Goal: Transaction & Acquisition: Purchase product/service

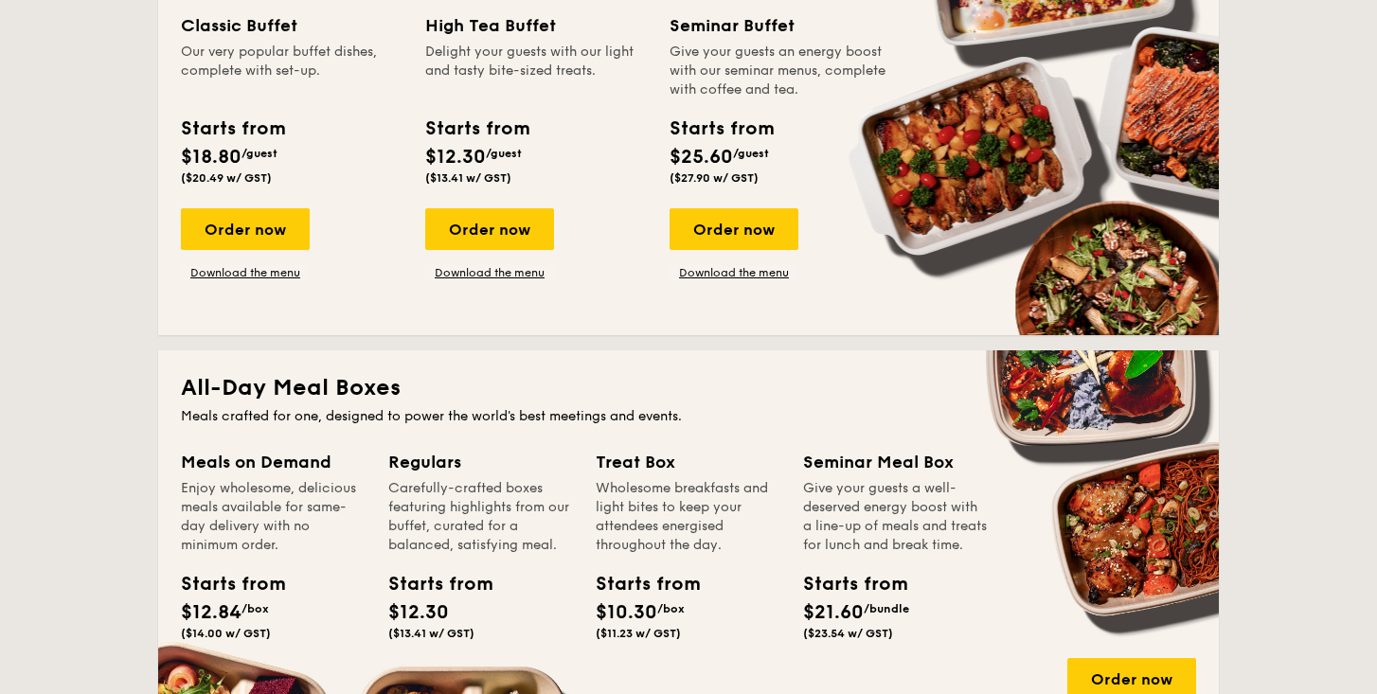
scroll to position [1006, 0]
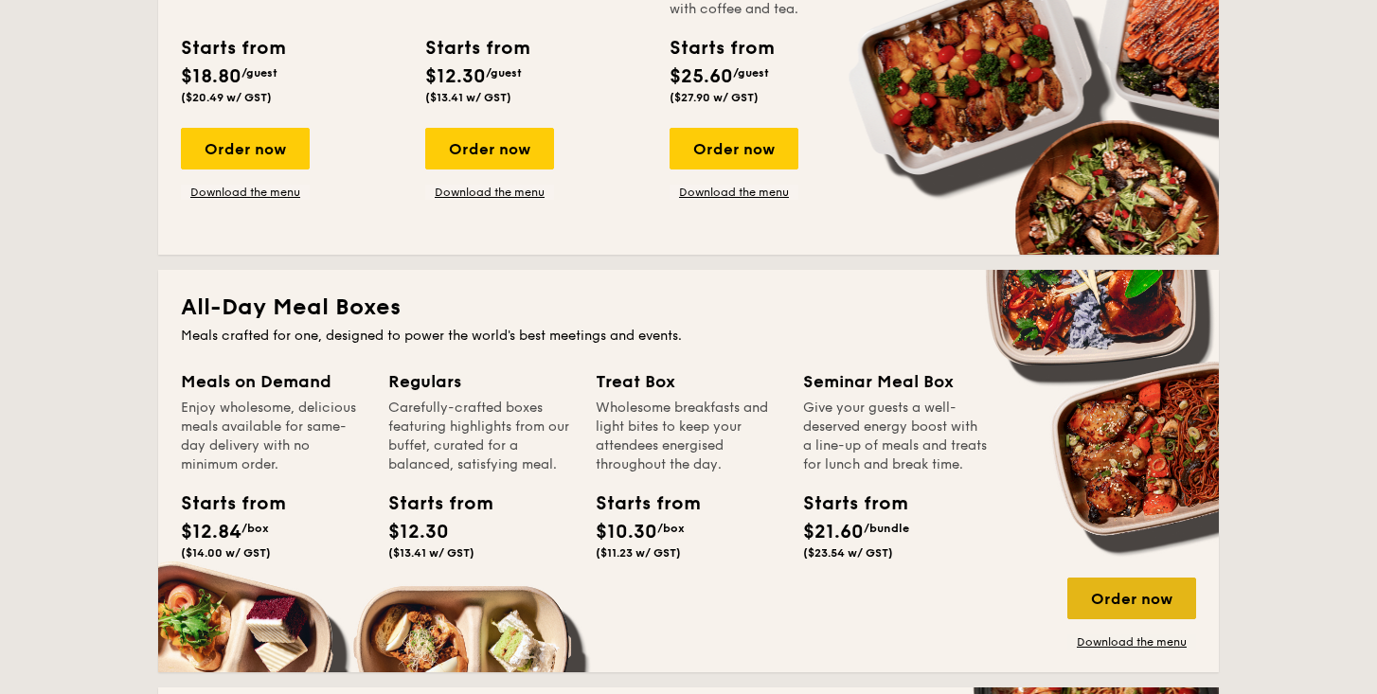
click at [1127, 595] on div "Order now" at bounding box center [1131, 599] width 129 height 42
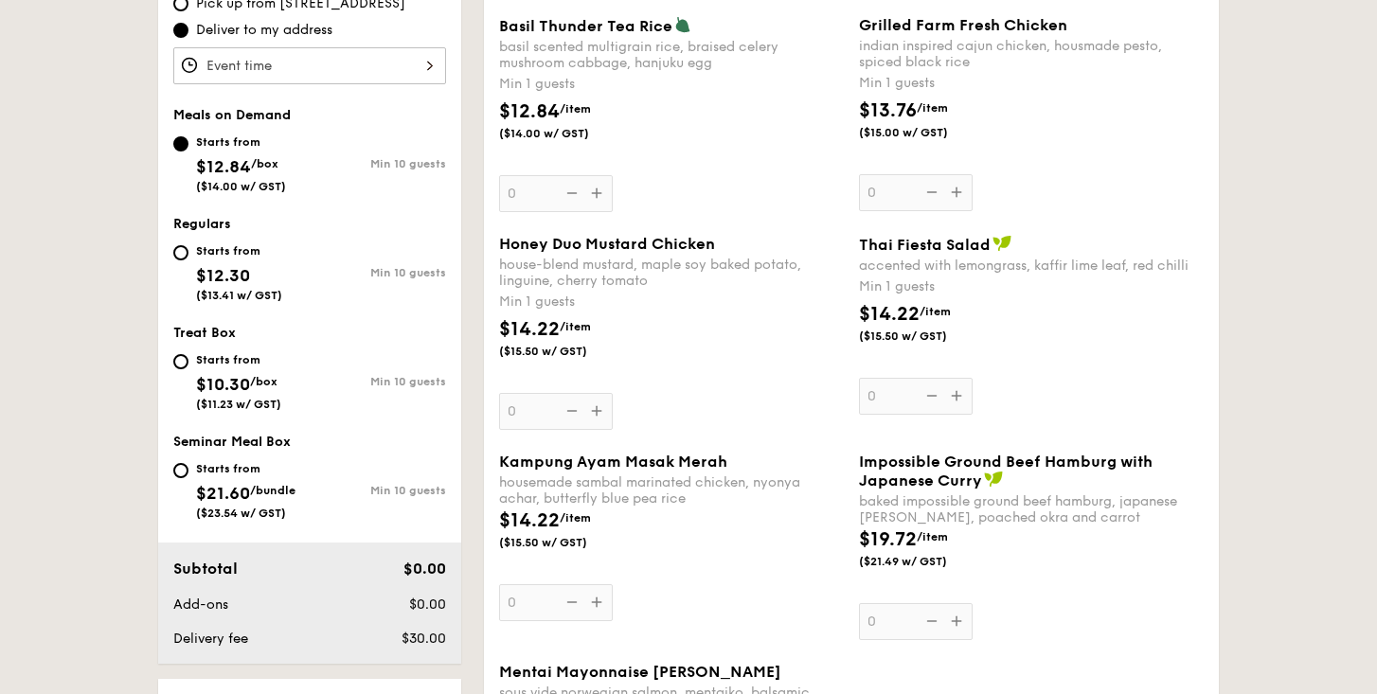
scroll to position [637, 0]
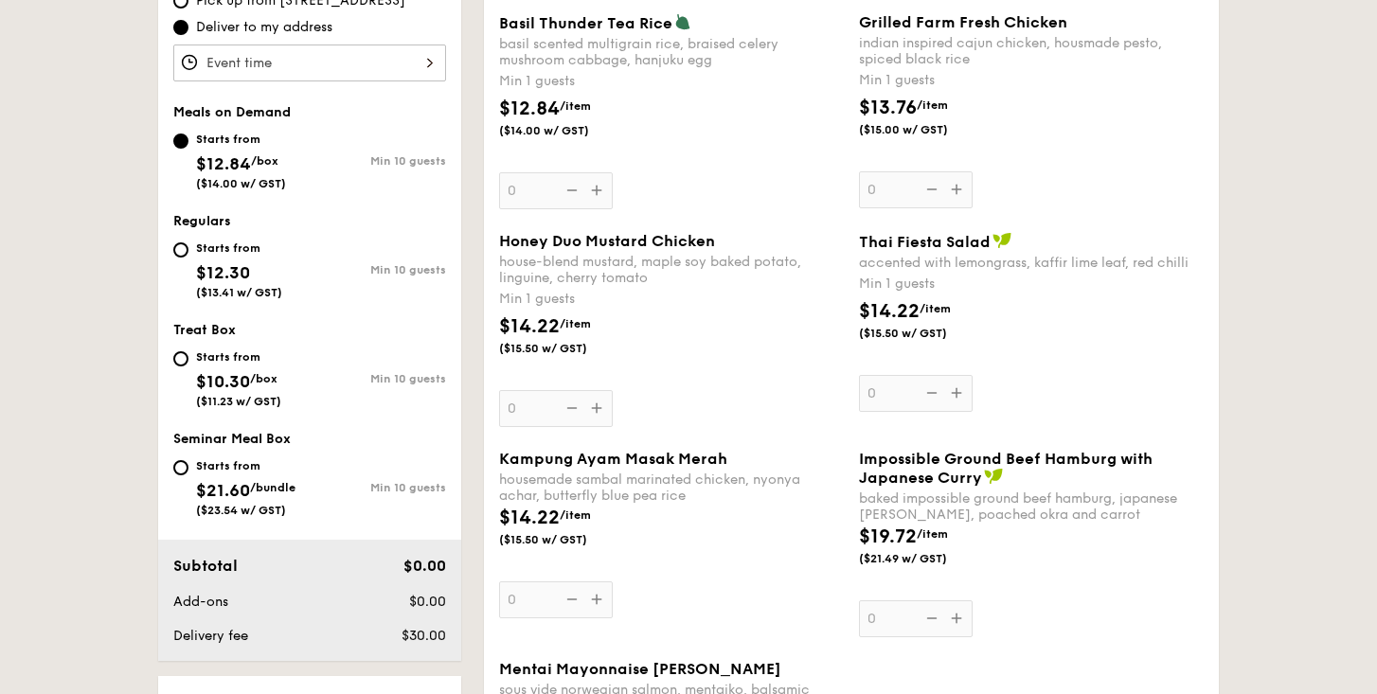
click at [236, 247] on div "Starts from" at bounding box center [239, 247] width 86 height 15
click at [188, 247] on input "Starts from $12.30 ($13.41 w/ GST) Min 10 guests" at bounding box center [180, 249] width 15 height 15
radio input "true"
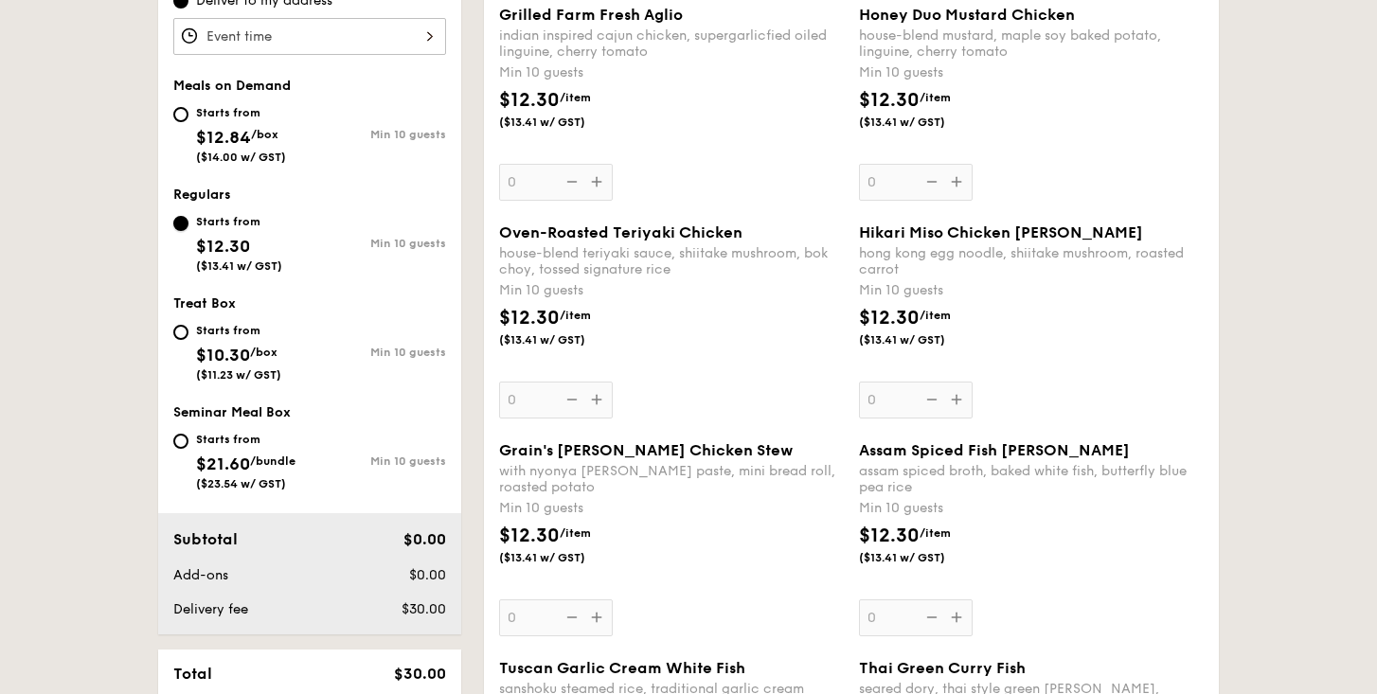
scroll to position [642, 0]
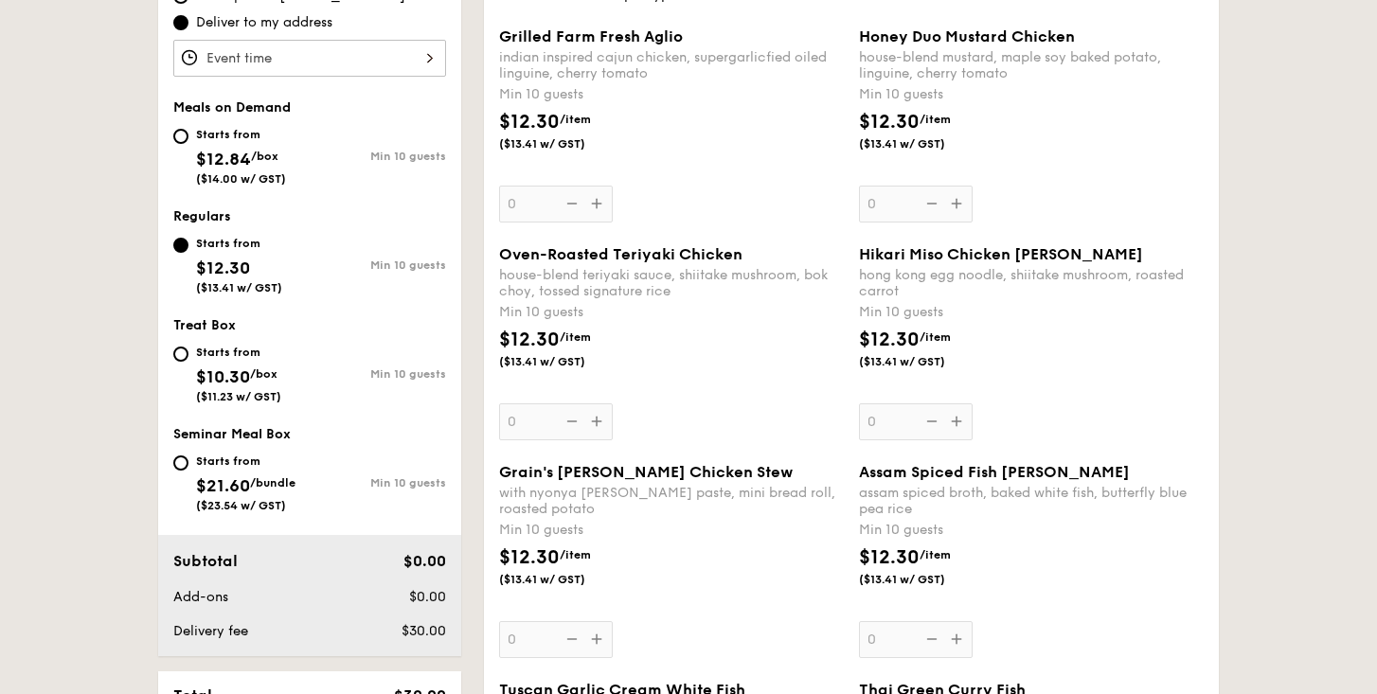
click at [188, 350] on div "Starts from $10.30 /box ($11.23 w/ GST)" at bounding box center [241, 372] width 136 height 62
click at [188, 350] on input "Starts from $10.30 /box ($11.23 w/ GST) Min 10 guests" at bounding box center [180, 354] width 15 height 15
radio input "true"
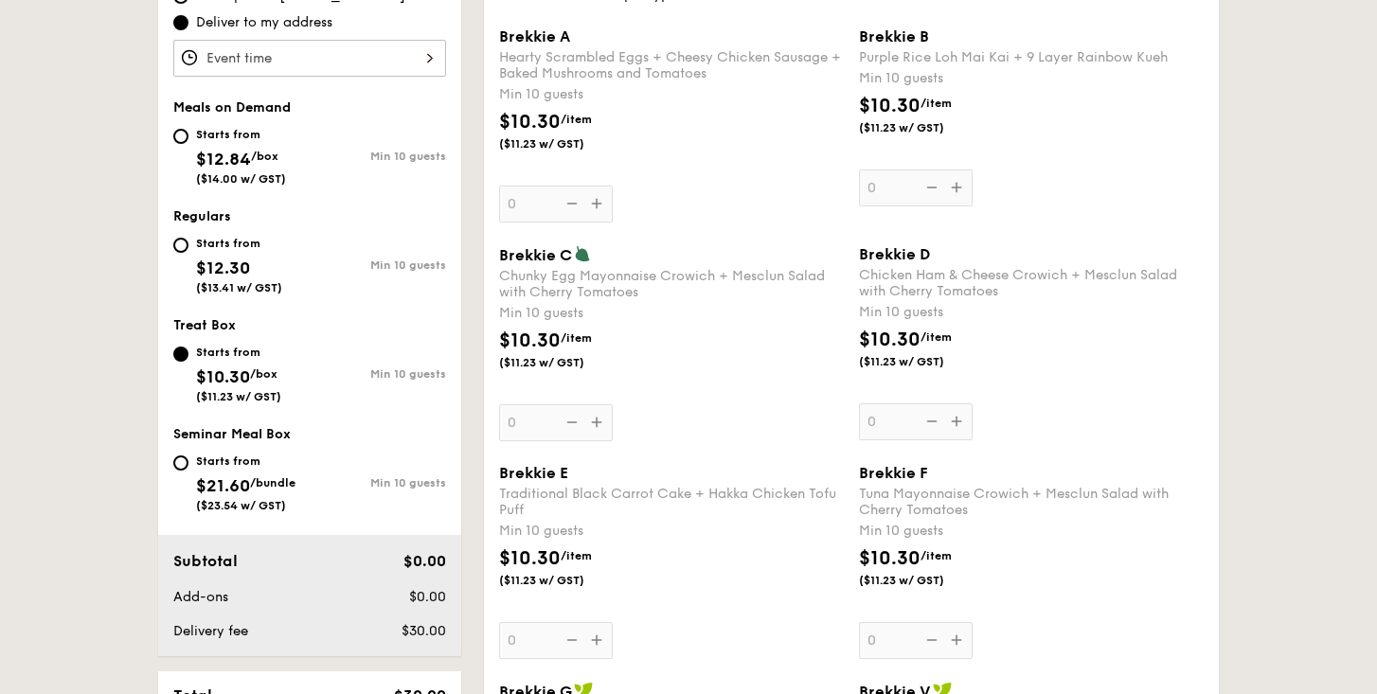
click at [220, 237] on div "Starts from" at bounding box center [239, 243] width 86 height 15
click at [188, 238] on input "Starts from $12.30 ($13.41 w/ GST) Min 10 guests" at bounding box center [180, 245] width 15 height 15
radio input "true"
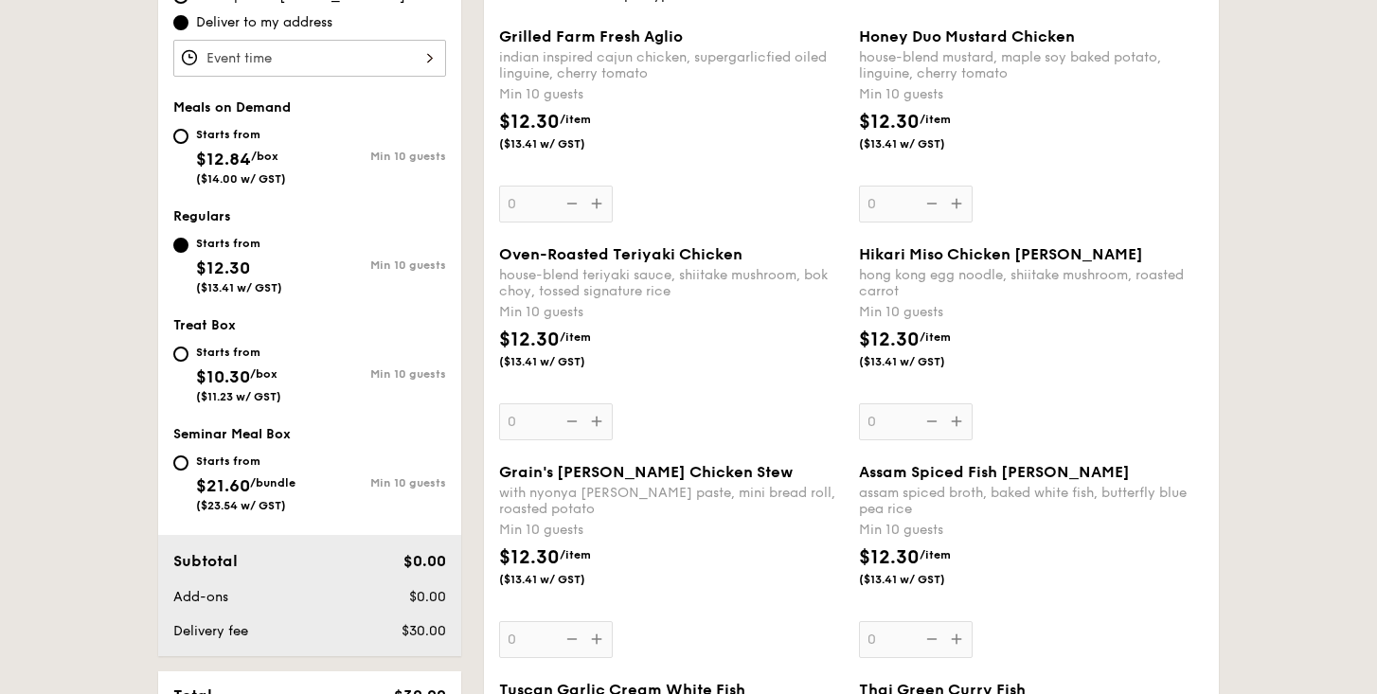
click at [230, 133] on div "Starts from" at bounding box center [241, 134] width 90 height 15
click at [188, 133] on input "Starts from $12.84 /box ($14.00 w/ GST) Min 10 guests" at bounding box center [180, 136] width 15 height 15
radio input "true"
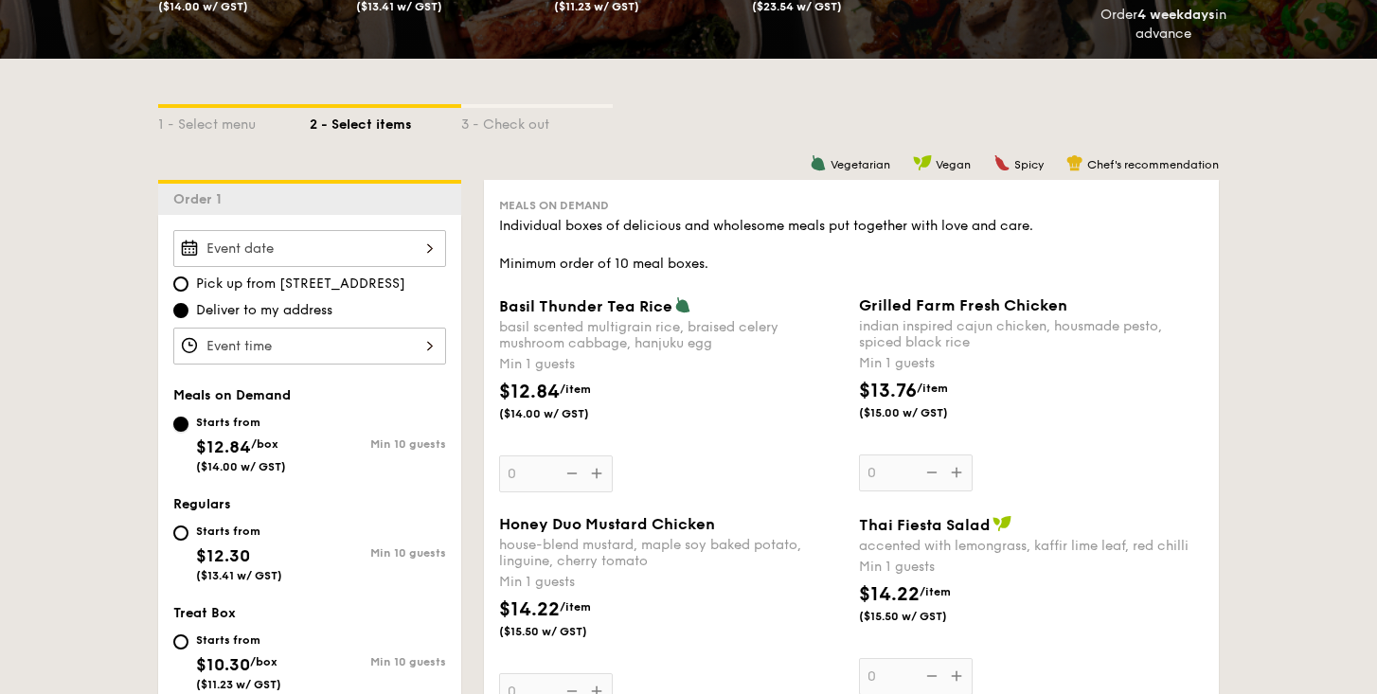
scroll to position [0, 0]
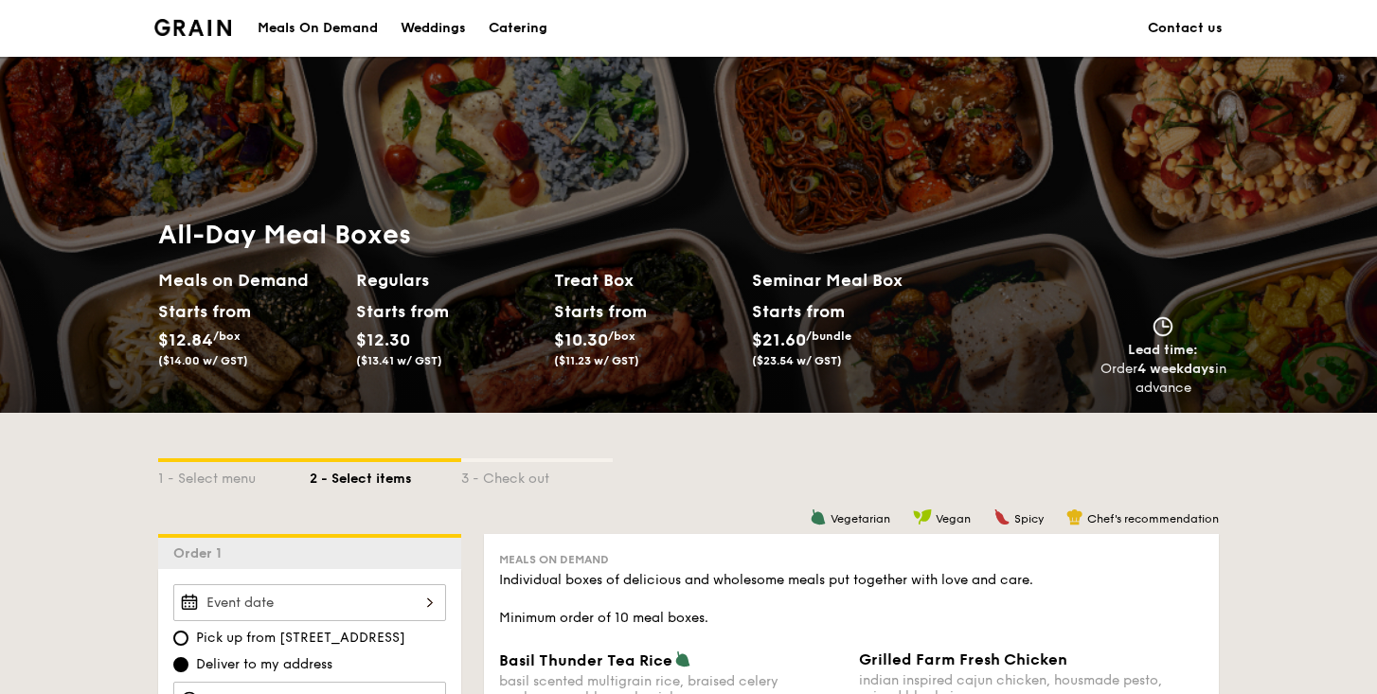
click at [326, 27] on div "Meals On Demand" at bounding box center [318, 28] width 120 height 57
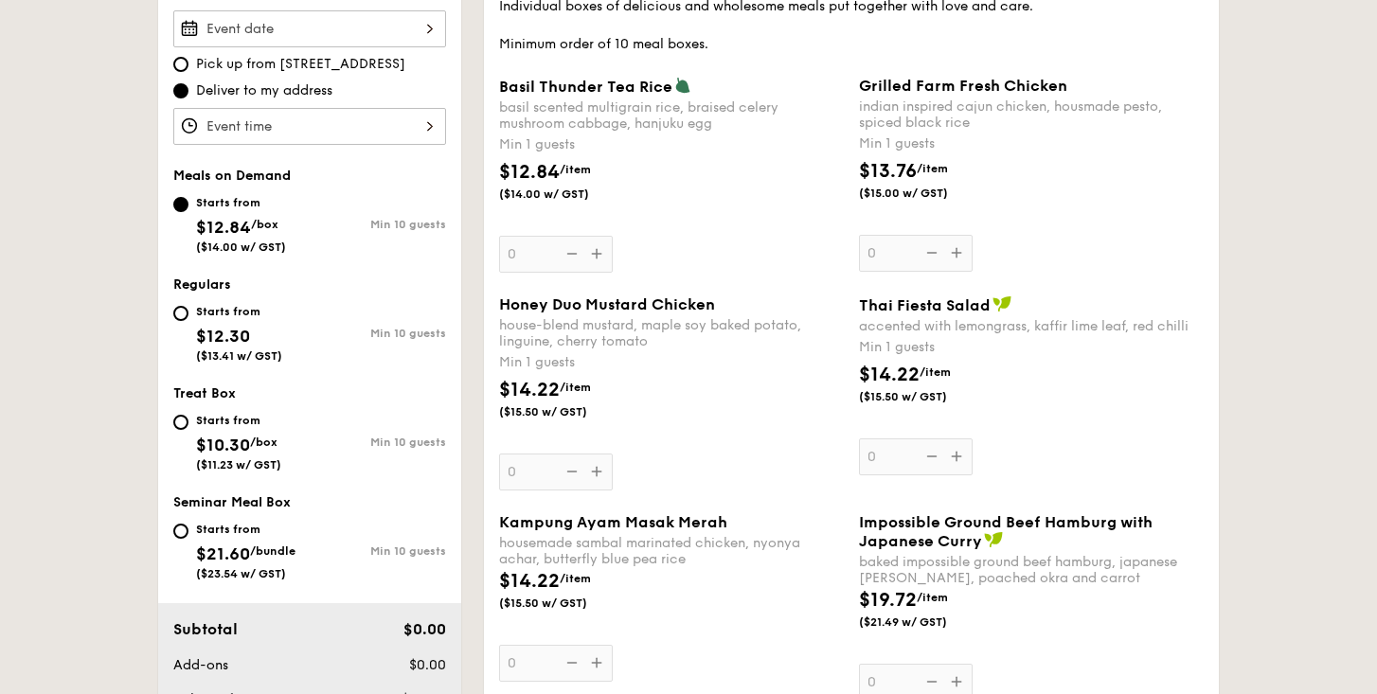
scroll to position [649, 0]
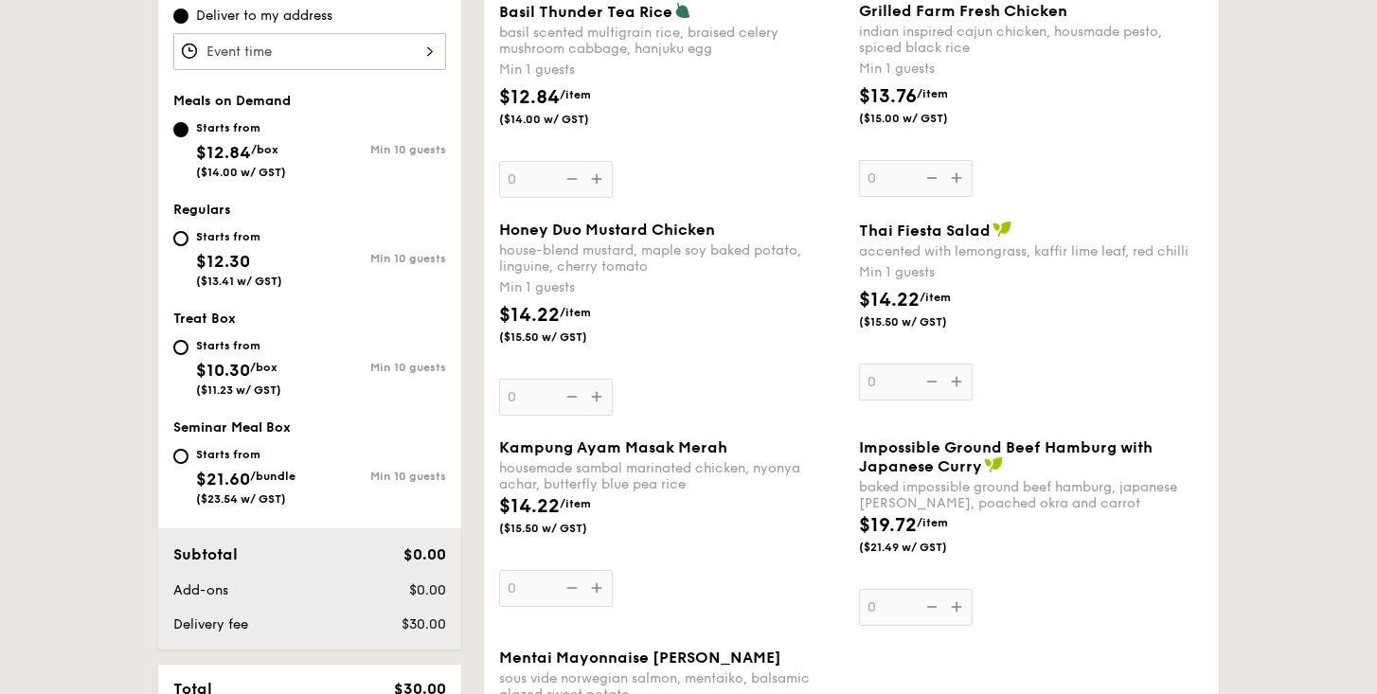
click at [224, 232] on div "Starts from" at bounding box center [239, 236] width 86 height 15
click at [188, 232] on input "Starts from $12.30 ($13.41 w/ GST) Min 10 guests" at bounding box center [180, 238] width 15 height 15
radio input "true"
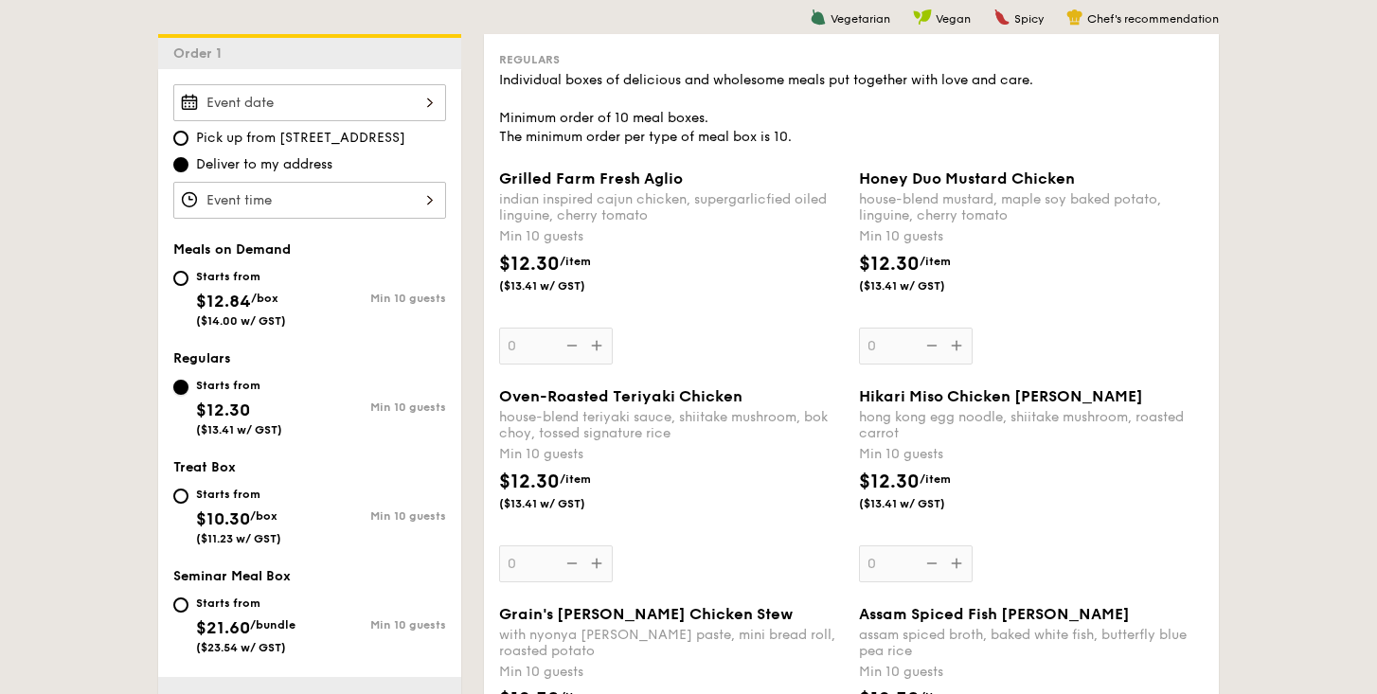
scroll to position [498, 0]
click at [595, 343] on div "Grilled Farm Fresh Aglio indian inspired cajun chicken, supergarlicfied oiled l…" at bounding box center [671, 268] width 345 height 195
click at [595, 343] on input "0" at bounding box center [556, 347] width 114 height 37
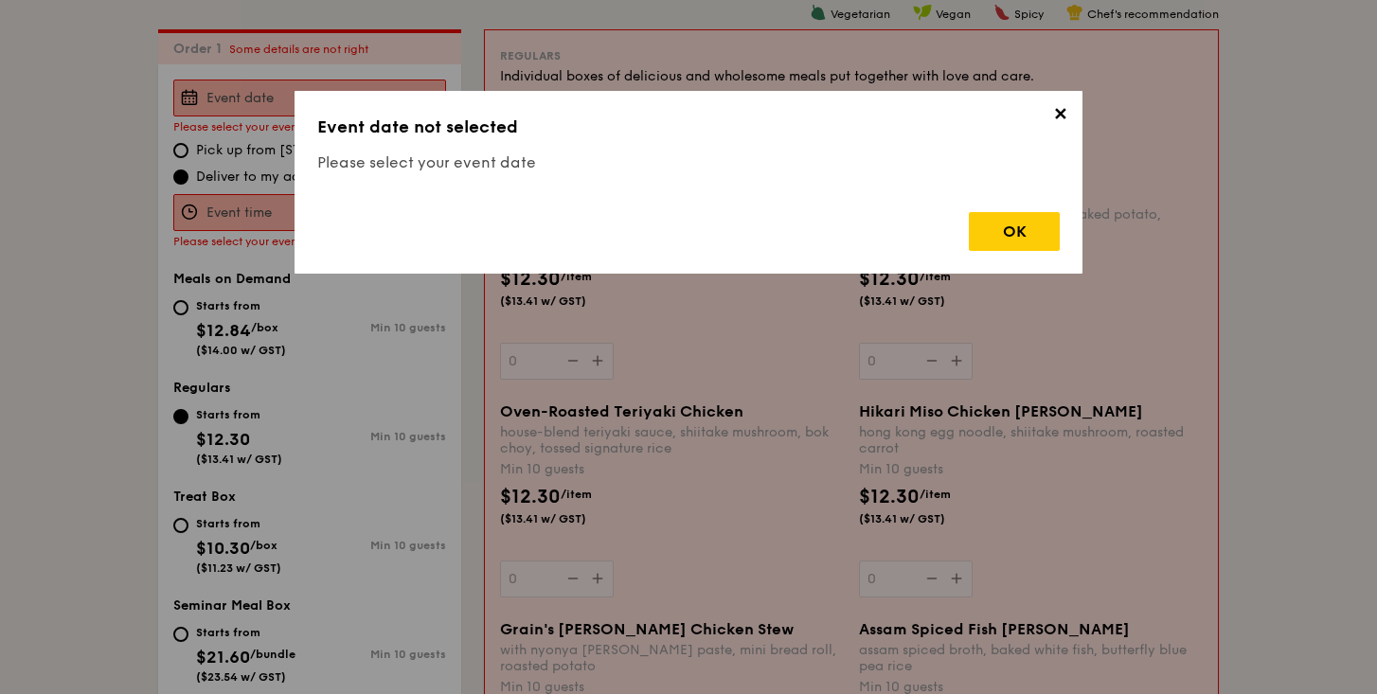
scroll to position [506, 0]
click at [1026, 226] on div "OK" at bounding box center [1014, 231] width 91 height 39
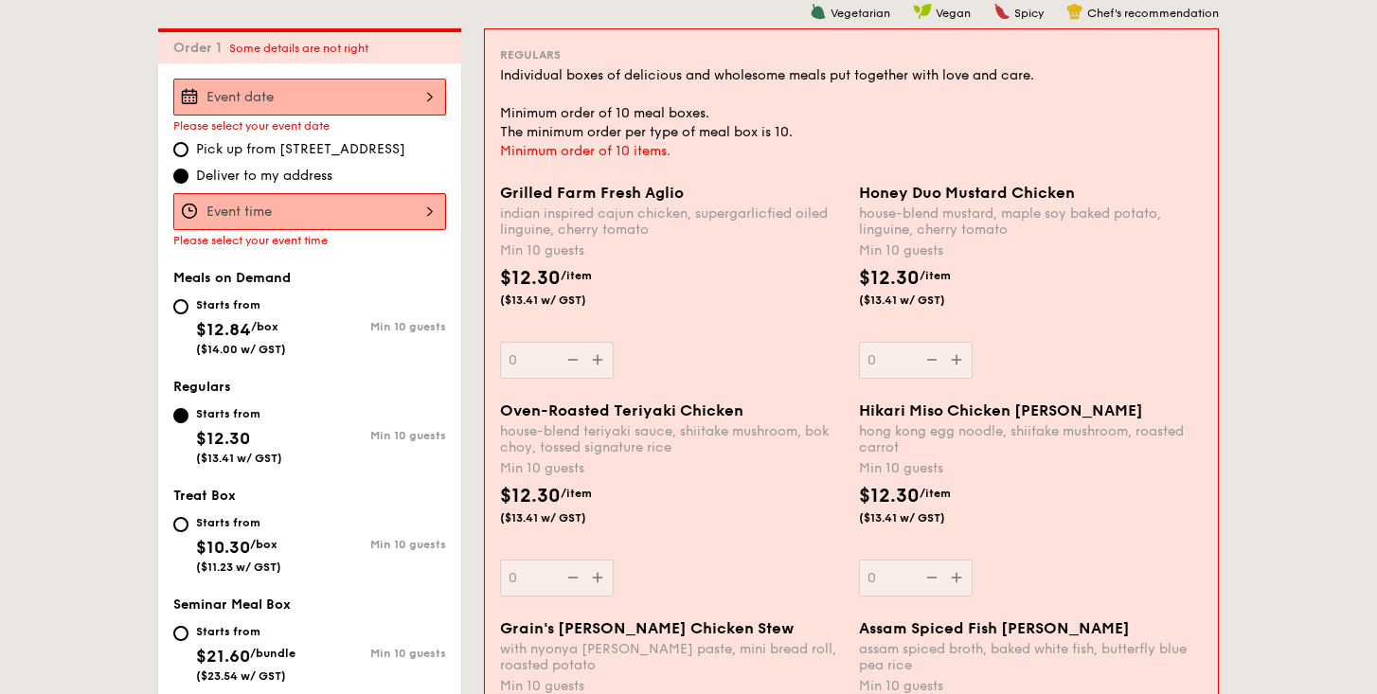
click at [401, 207] on div at bounding box center [309, 211] width 273 height 37
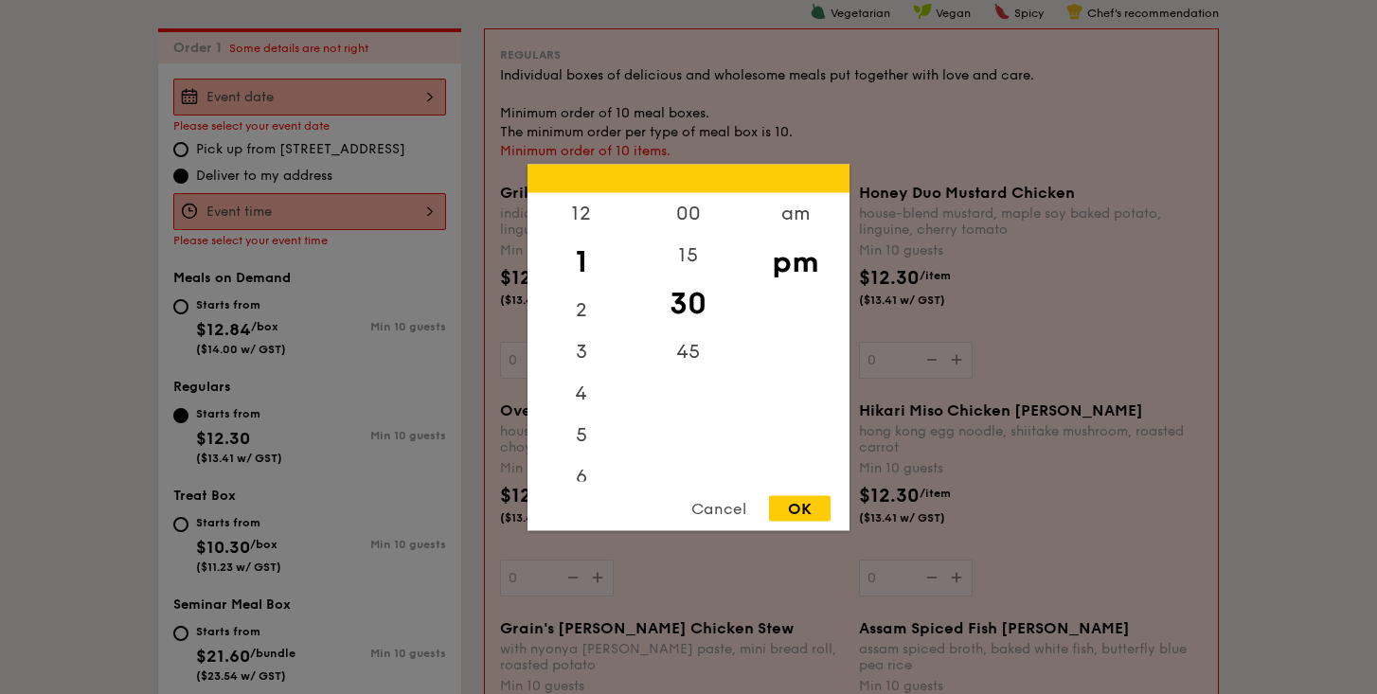
click at [314, 155] on div at bounding box center [688, 347] width 1377 height 694
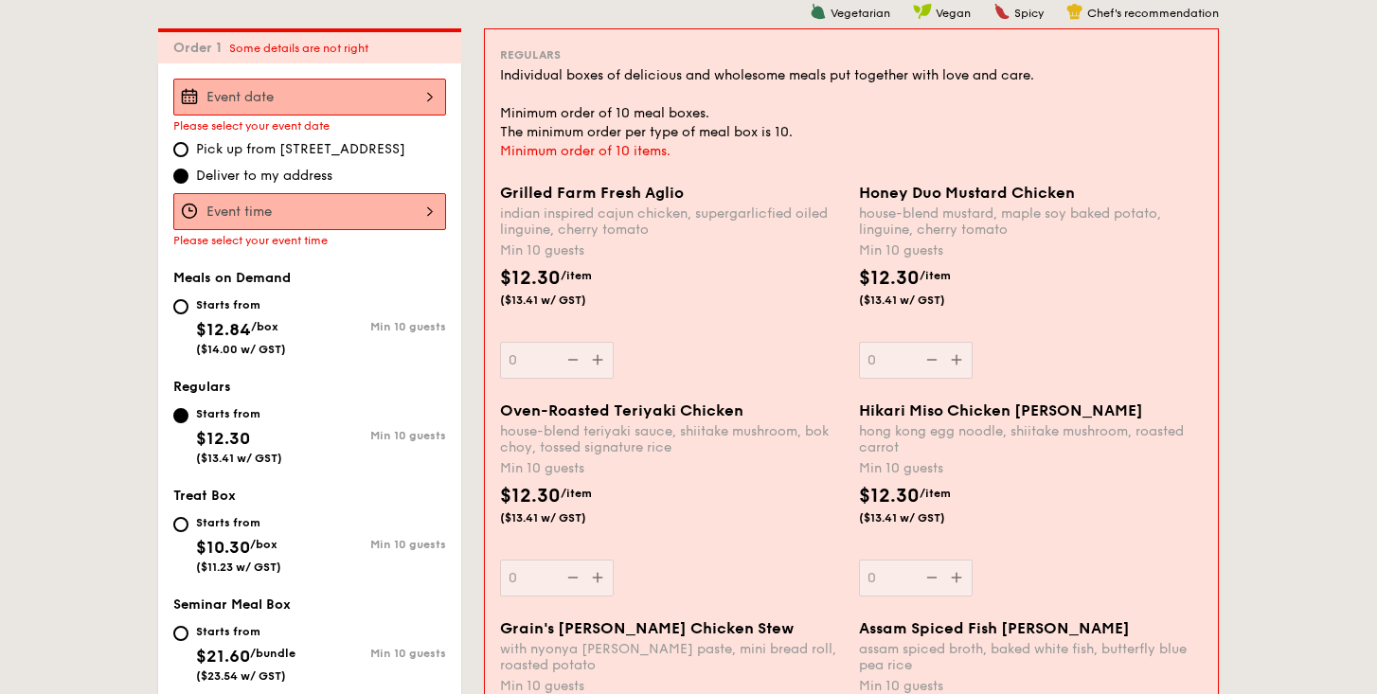
click at [367, 103] on div at bounding box center [688, 347] width 1377 height 694
click at [417, 97] on div at bounding box center [309, 97] width 273 height 37
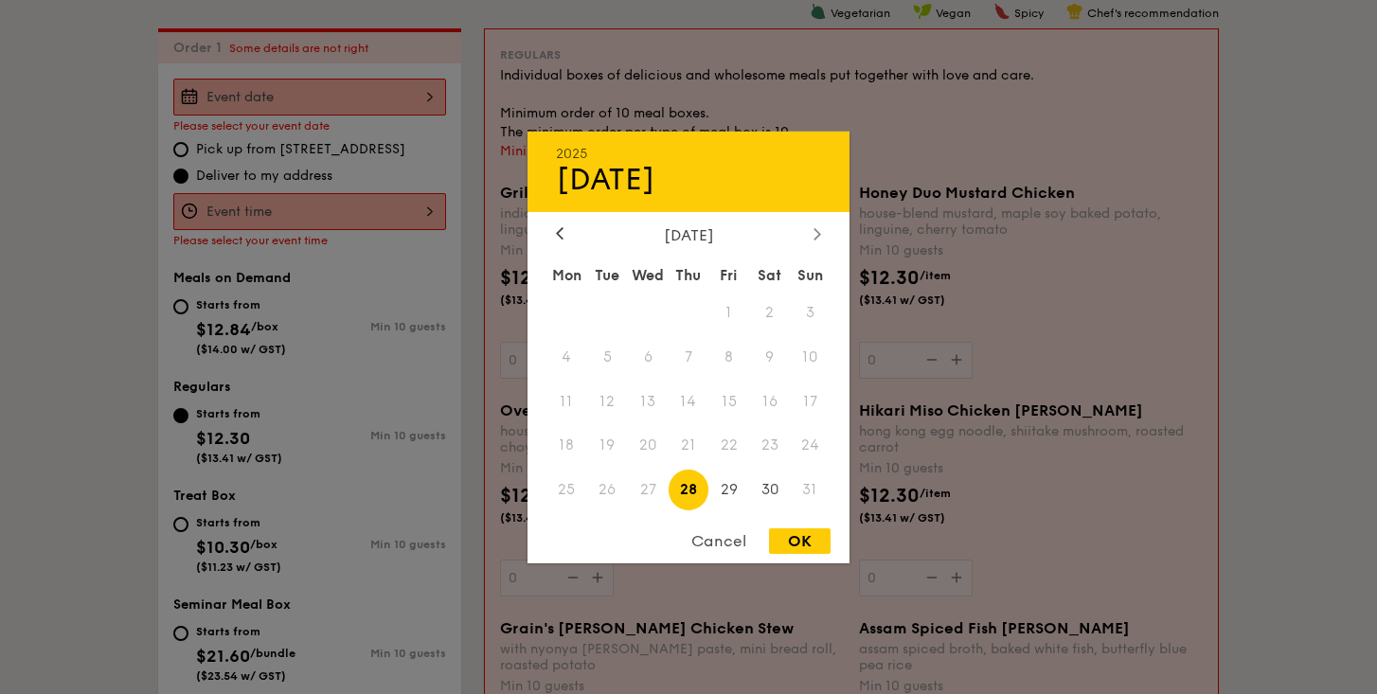
click at [811, 228] on div at bounding box center [817, 234] width 17 height 18
click at [691, 310] on span "4" at bounding box center [688, 312] width 41 height 41
click at [807, 545] on div "OK" at bounding box center [800, 541] width 62 height 26
type input "[DATE]"
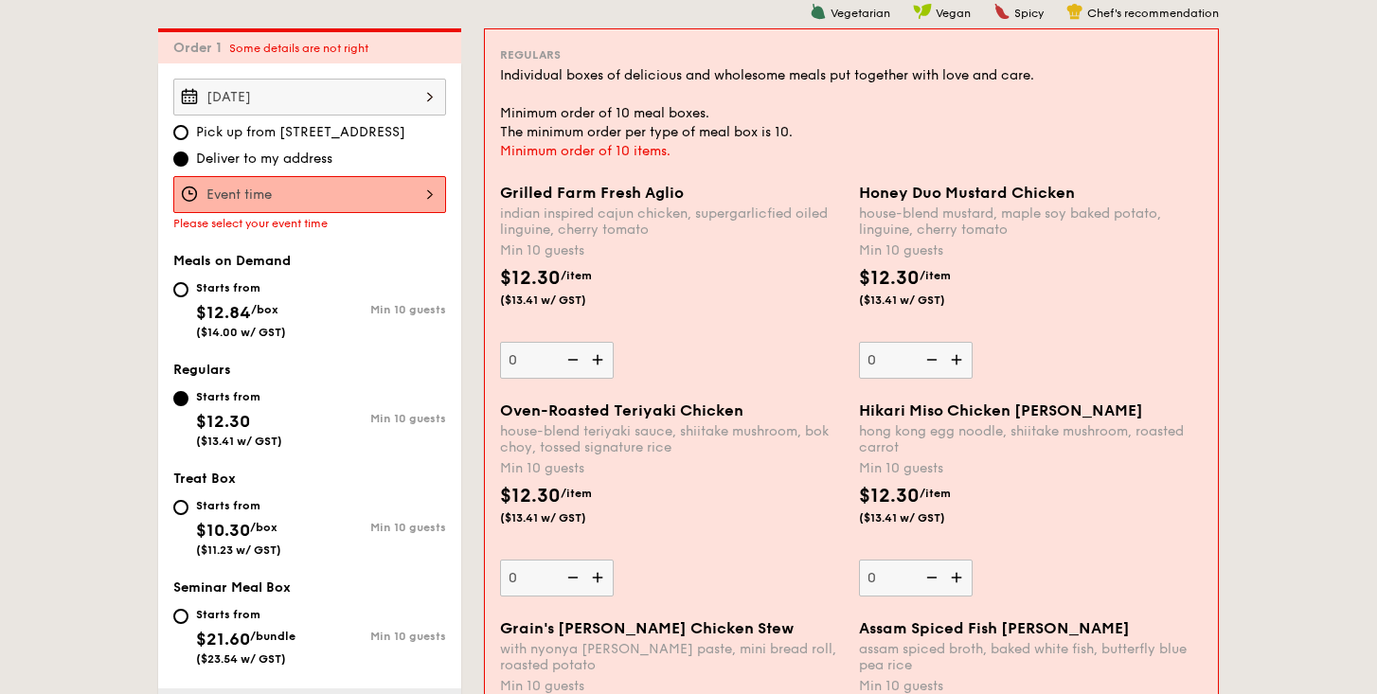
click at [394, 198] on div at bounding box center [309, 194] width 273 height 37
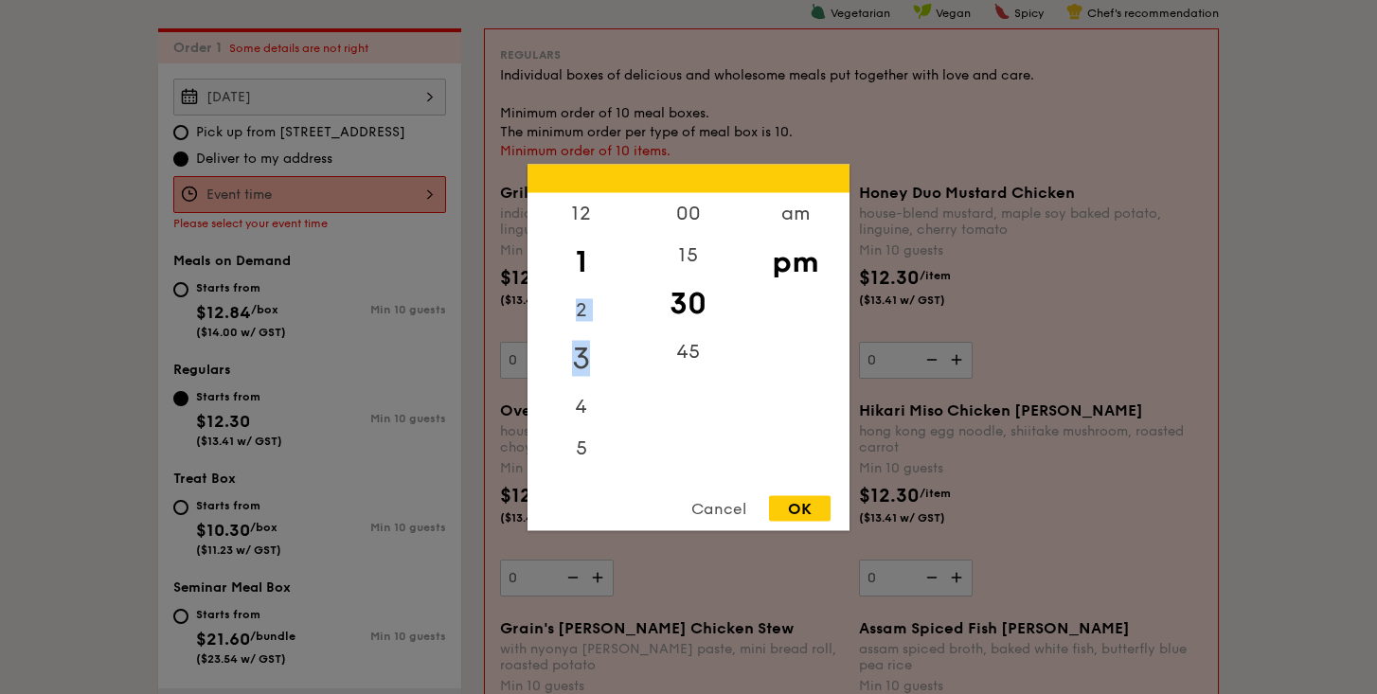
drag, startPoint x: 580, startPoint y: 265, endPoint x: 580, endPoint y: 371, distance: 106.0
click at [580, 371] on div "12 1 2 3 4 5 6 7 8 9 10 11" at bounding box center [580, 336] width 107 height 289
click at [583, 218] on div "12" at bounding box center [580, 219] width 107 height 55
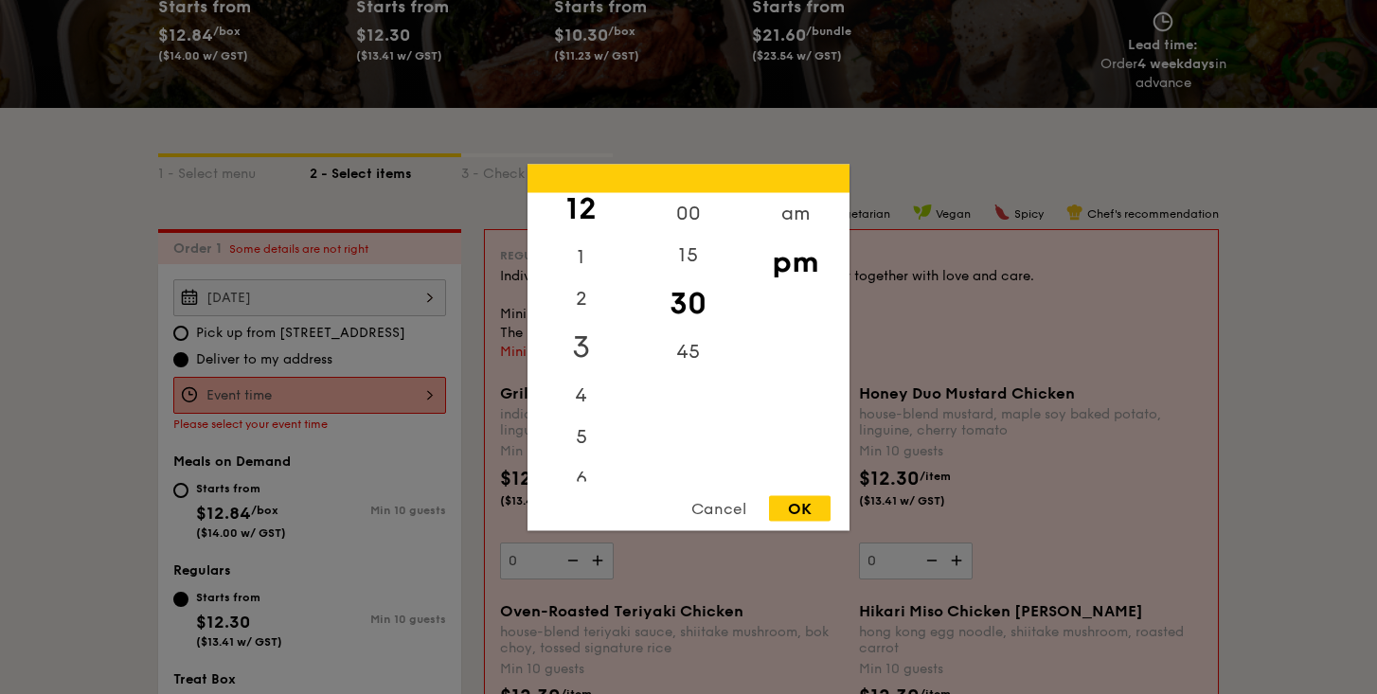
scroll to position [0, 0]
click at [798, 200] on div "am" at bounding box center [794, 219] width 107 height 55
click at [583, 470] on div "11" at bounding box center [580, 466] width 107 height 55
click at [807, 505] on div "OK" at bounding box center [800, 508] width 62 height 26
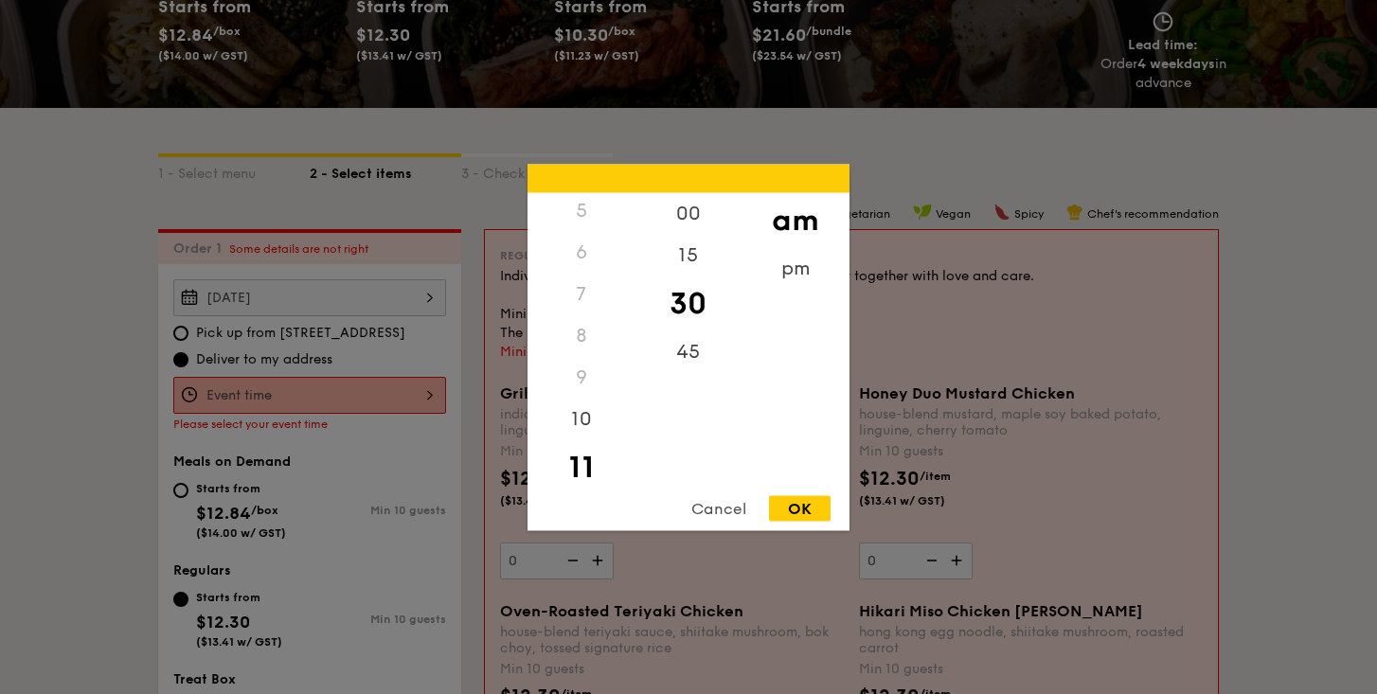
type input "11:30AM"
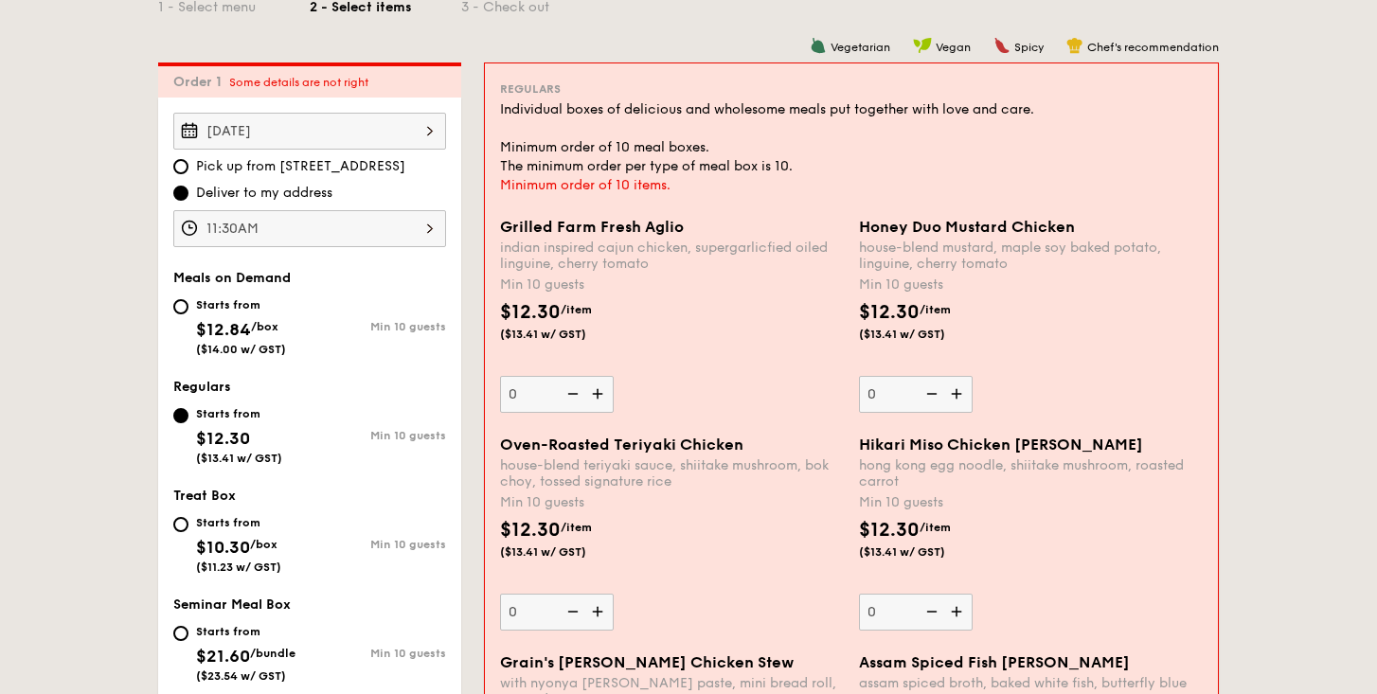
scroll to position [475, 0]
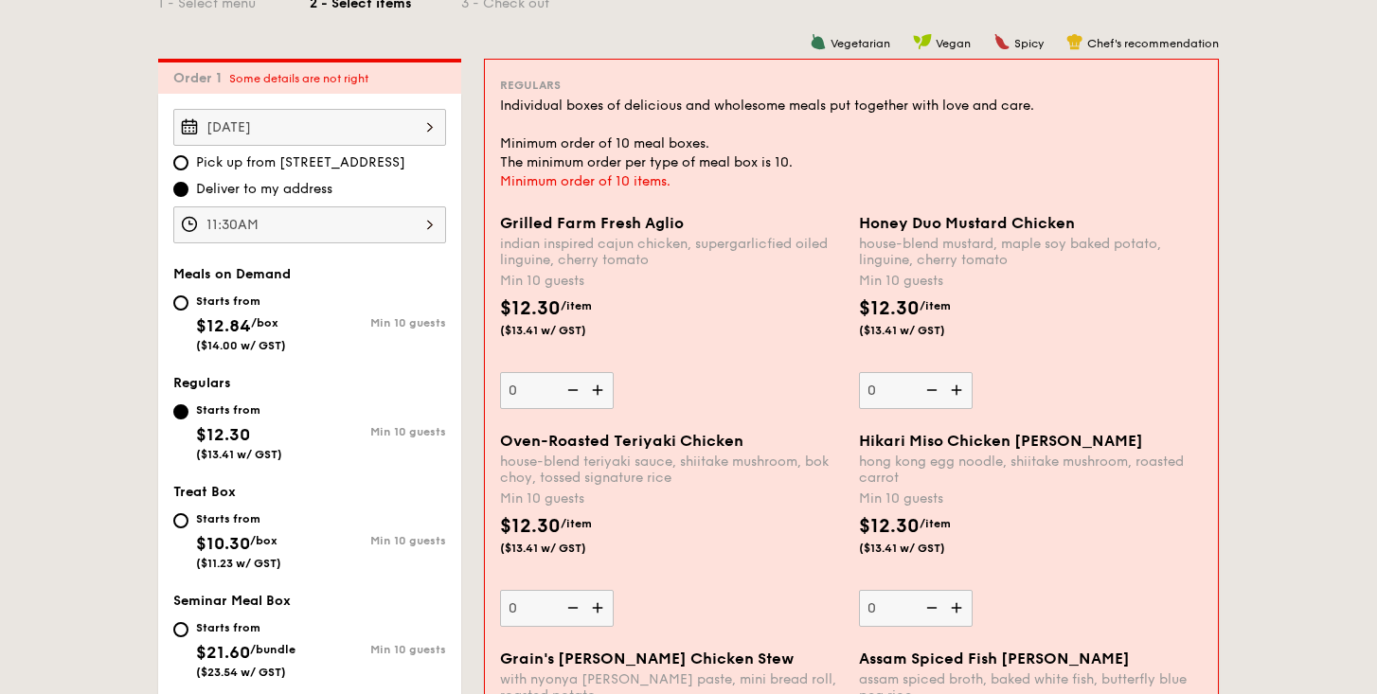
click at [601, 393] on img at bounding box center [599, 390] width 28 height 36
click at [601, 393] on input "0" at bounding box center [557, 390] width 114 height 37
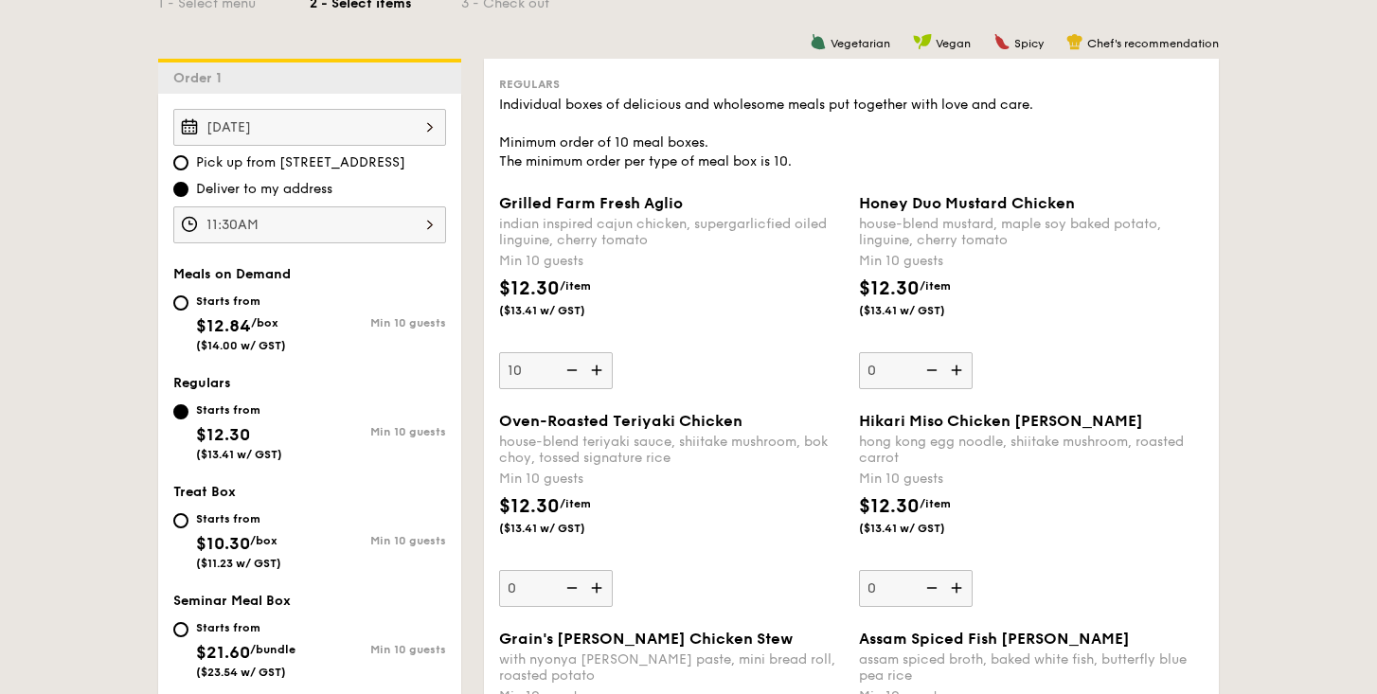
click at [601, 393] on div "Grilled Farm Fresh Aglio indian inspired cajun chicken, supergarlicfied oiled l…" at bounding box center [851, 303] width 720 height 218
click at [581, 376] on img at bounding box center [570, 370] width 28 height 36
click at [581, 376] on input "10" at bounding box center [556, 370] width 114 height 37
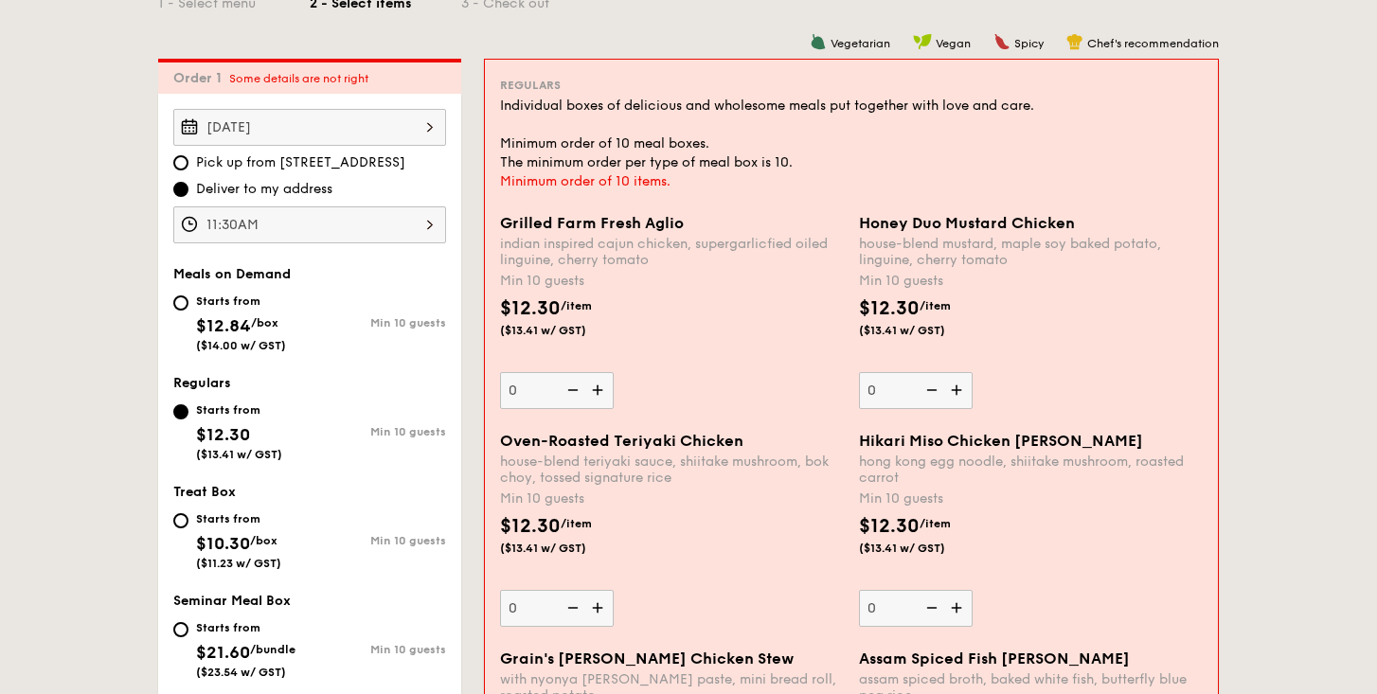
scroll to position [533, 0]
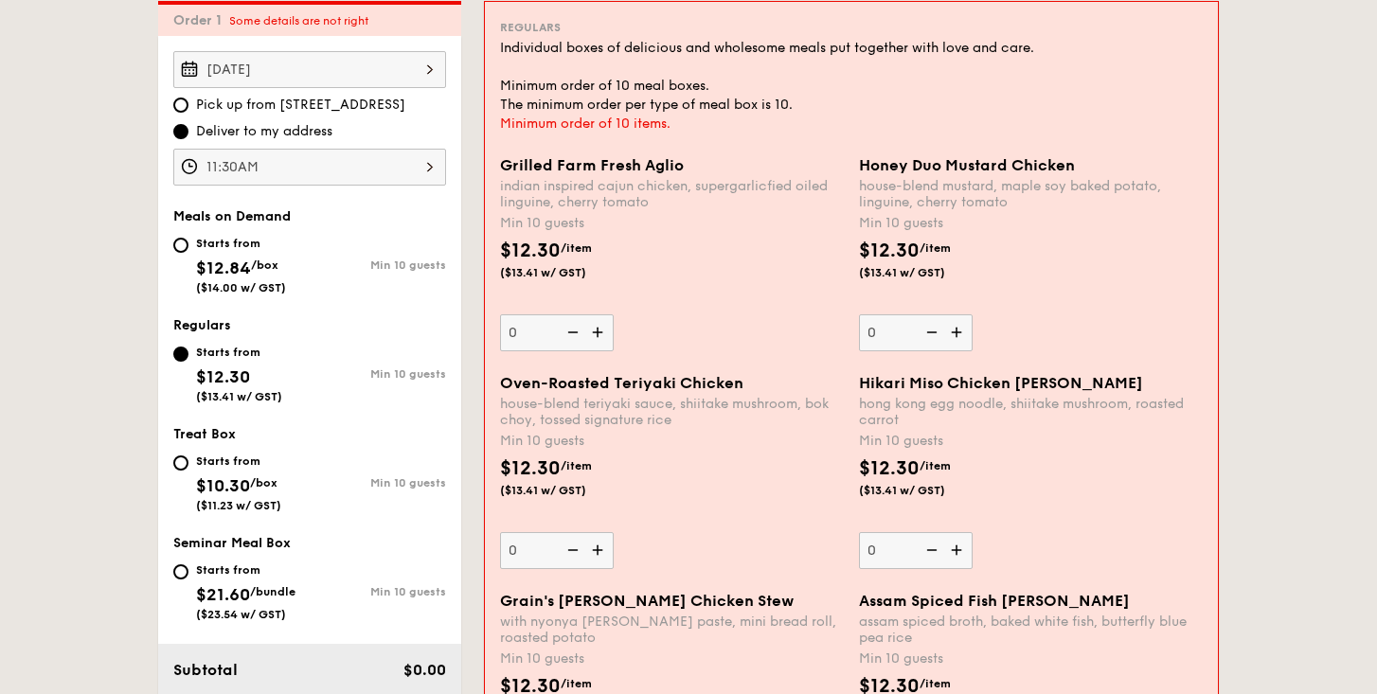
click at [615, 343] on div "Grilled Farm Fresh Aglio indian inspired cajun chicken, supergarlicfied oiled l…" at bounding box center [672, 253] width 344 height 195
click at [613, 343] on input "0" at bounding box center [557, 332] width 114 height 37
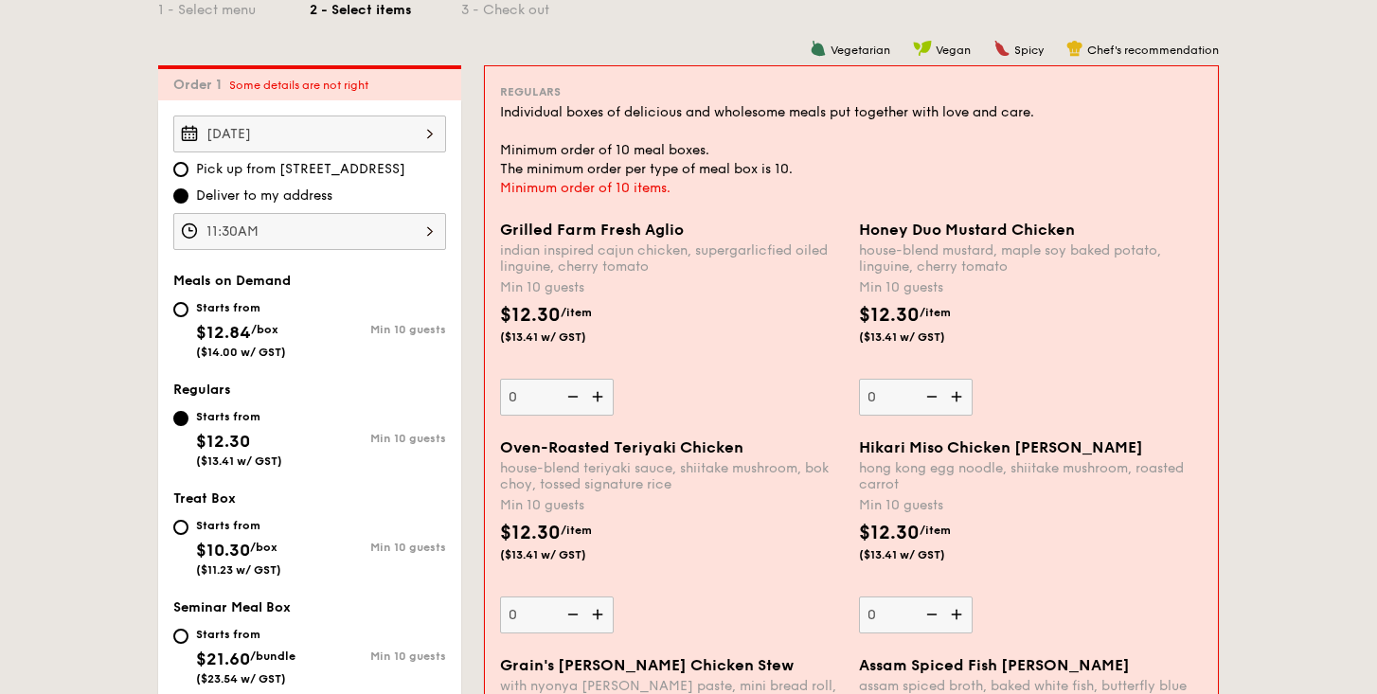
scroll to position [466, 0]
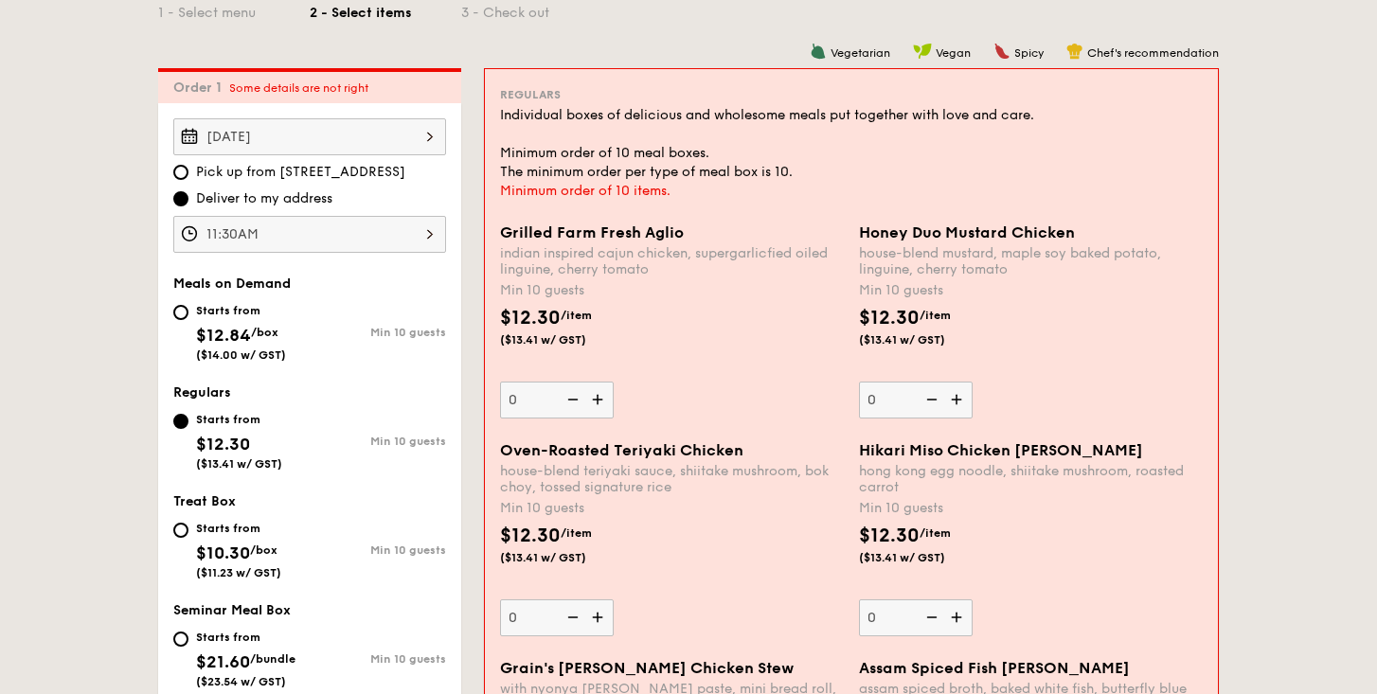
click at [598, 413] on img at bounding box center [599, 400] width 28 height 36
click at [598, 413] on input "0" at bounding box center [557, 400] width 114 height 37
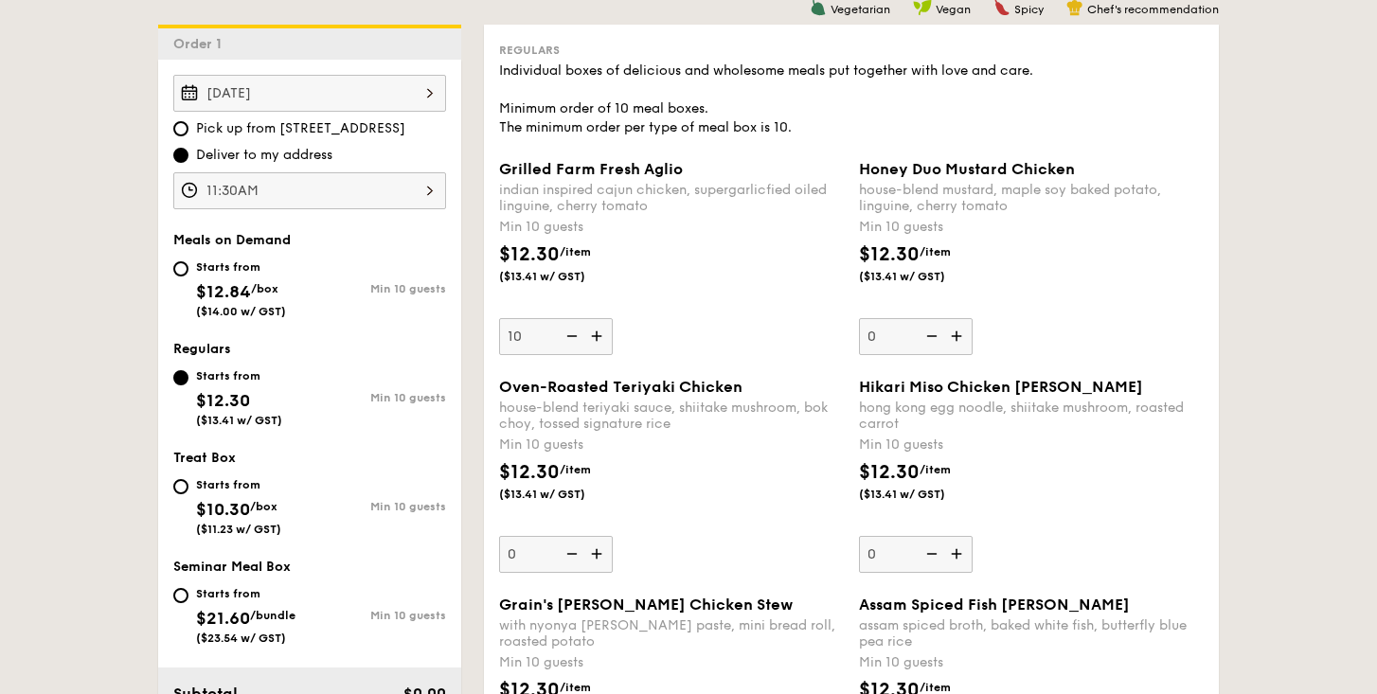
scroll to position [514, 0]
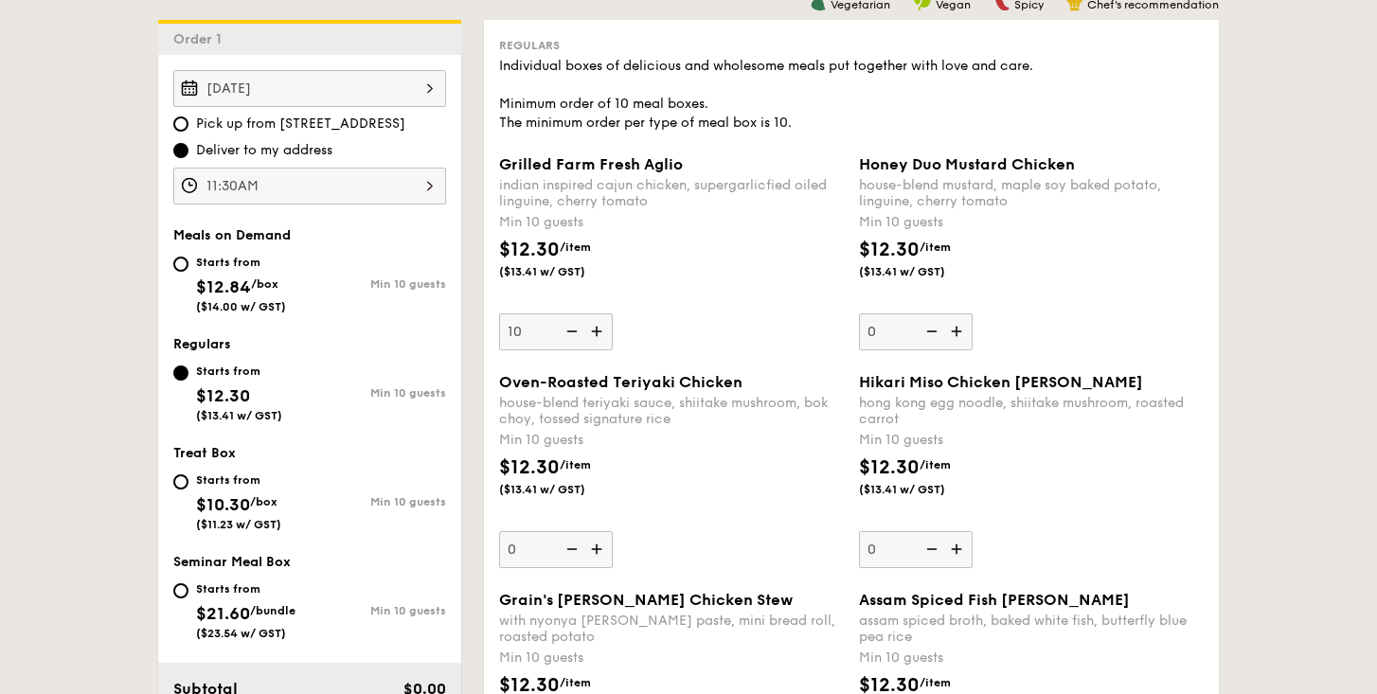
click at [577, 336] on img at bounding box center [570, 331] width 28 height 36
click at [577, 336] on input "10" at bounding box center [556, 331] width 114 height 37
type input "0"
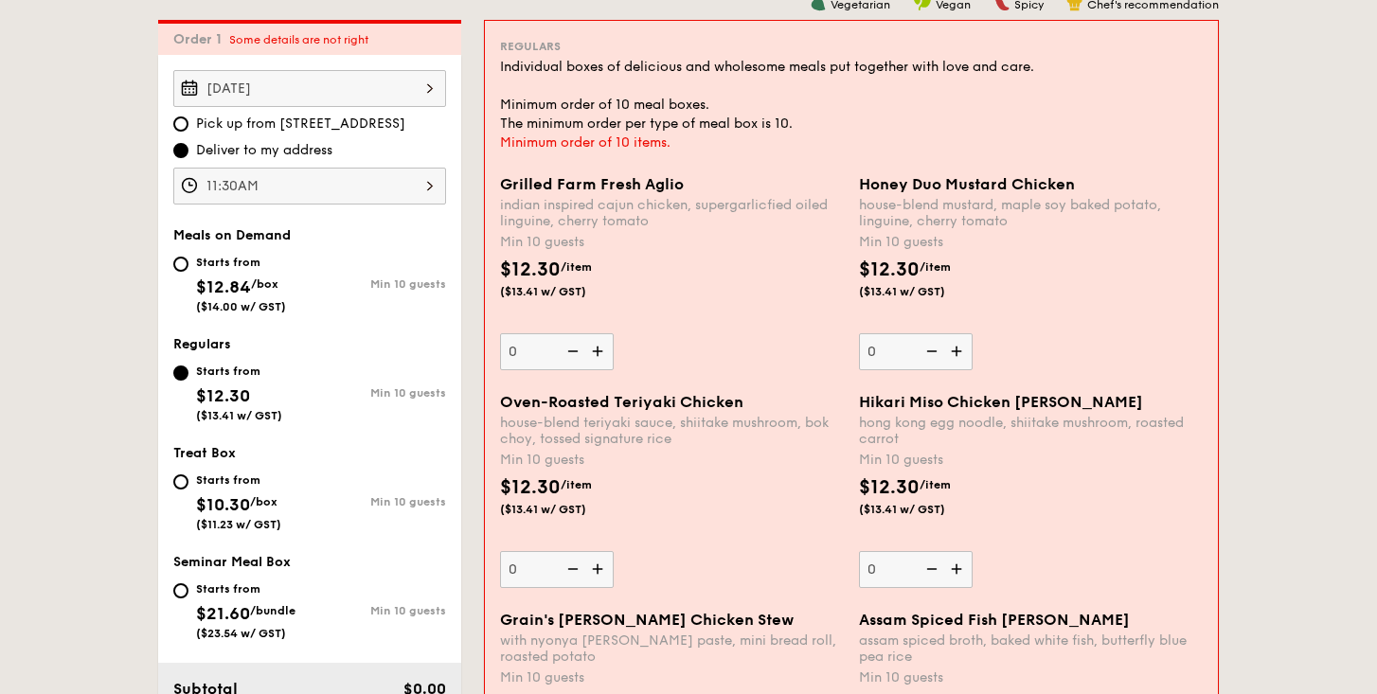
click at [960, 348] on img at bounding box center [958, 351] width 28 height 36
click at [960, 348] on input "0" at bounding box center [916, 351] width 114 height 37
type input "10"
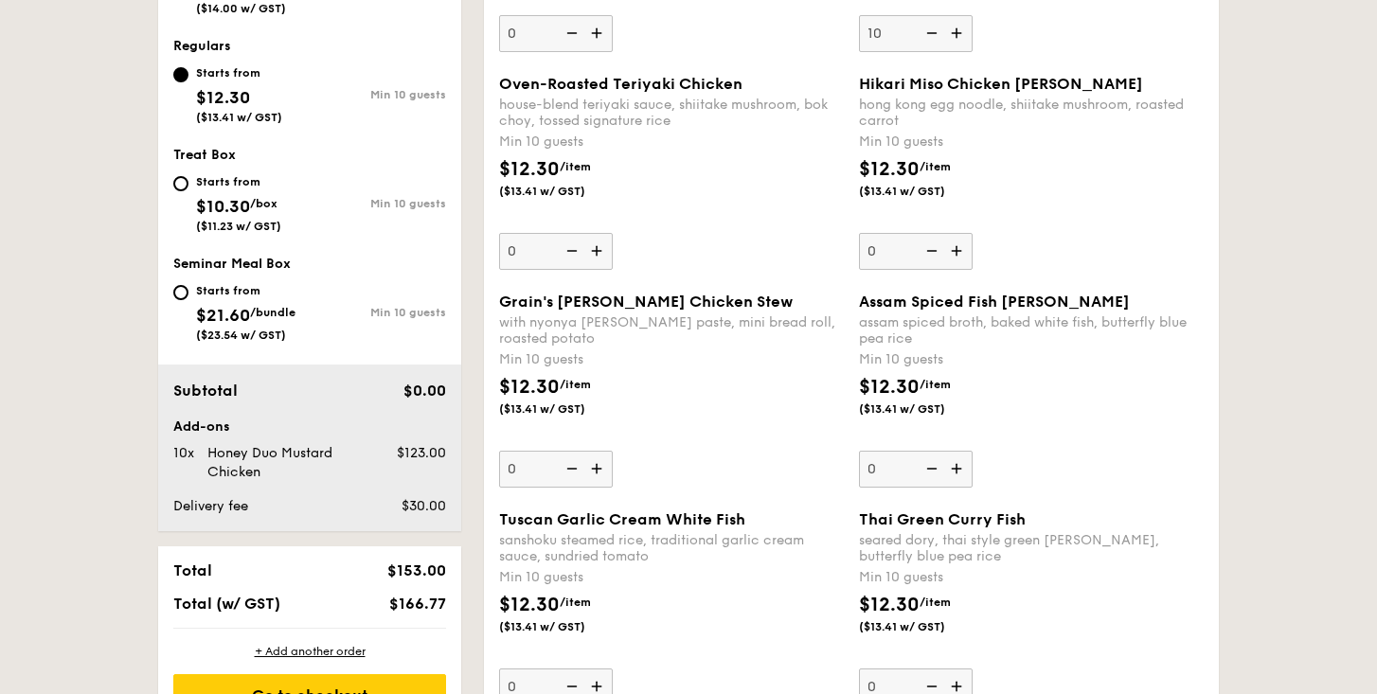
scroll to position [897, 0]
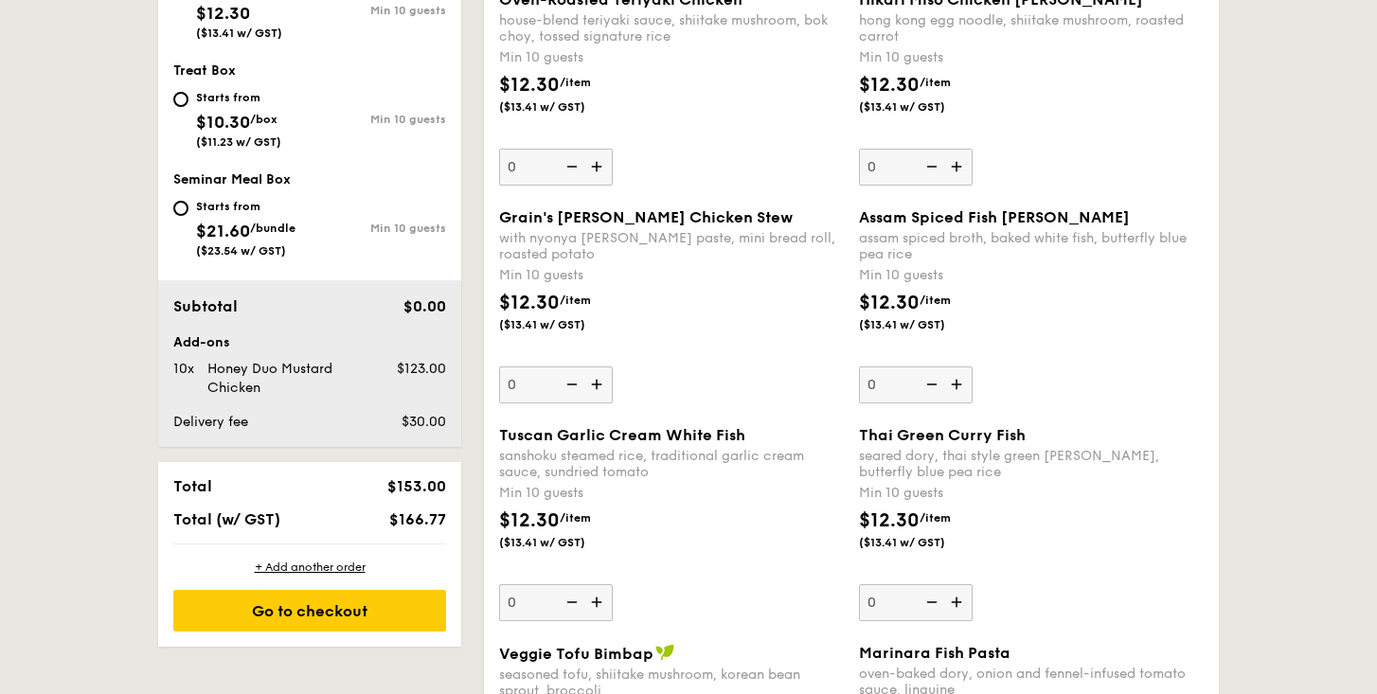
click at [594, 602] on img at bounding box center [598, 602] width 28 height 36
click at [594, 602] on input "0" at bounding box center [556, 602] width 114 height 37
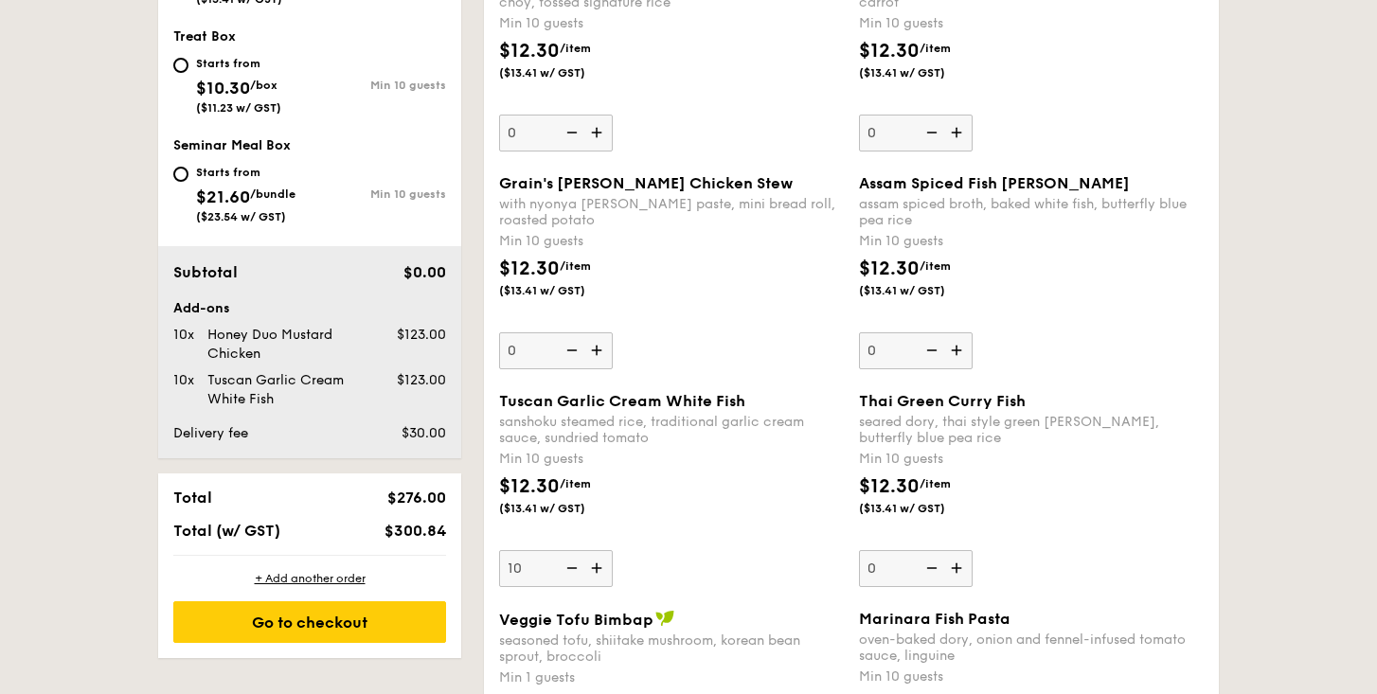
scroll to position [962, 0]
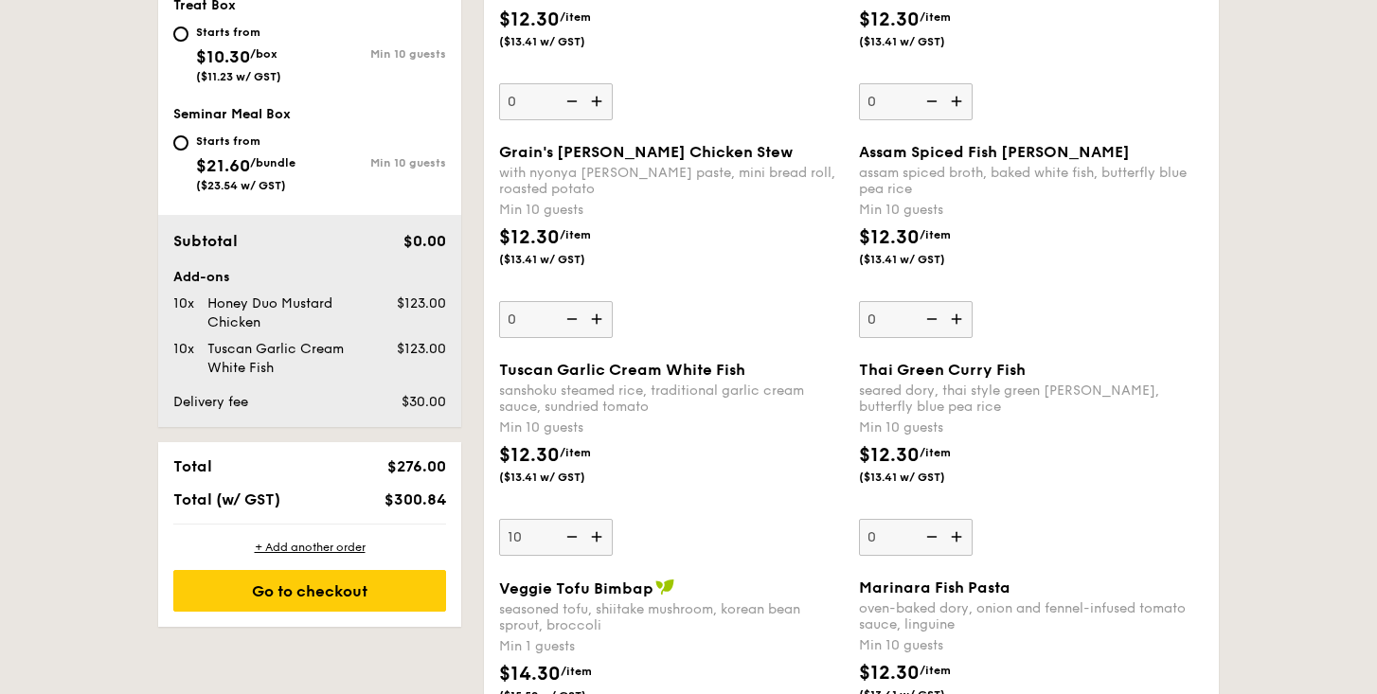
click at [603, 531] on img at bounding box center [598, 537] width 28 height 36
click at [603, 531] on input "10" at bounding box center [556, 537] width 114 height 37
click at [576, 542] on img at bounding box center [570, 537] width 28 height 36
click at [576, 542] on input "11" at bounding box center [556, 537] width 114 height 37
type input "10"
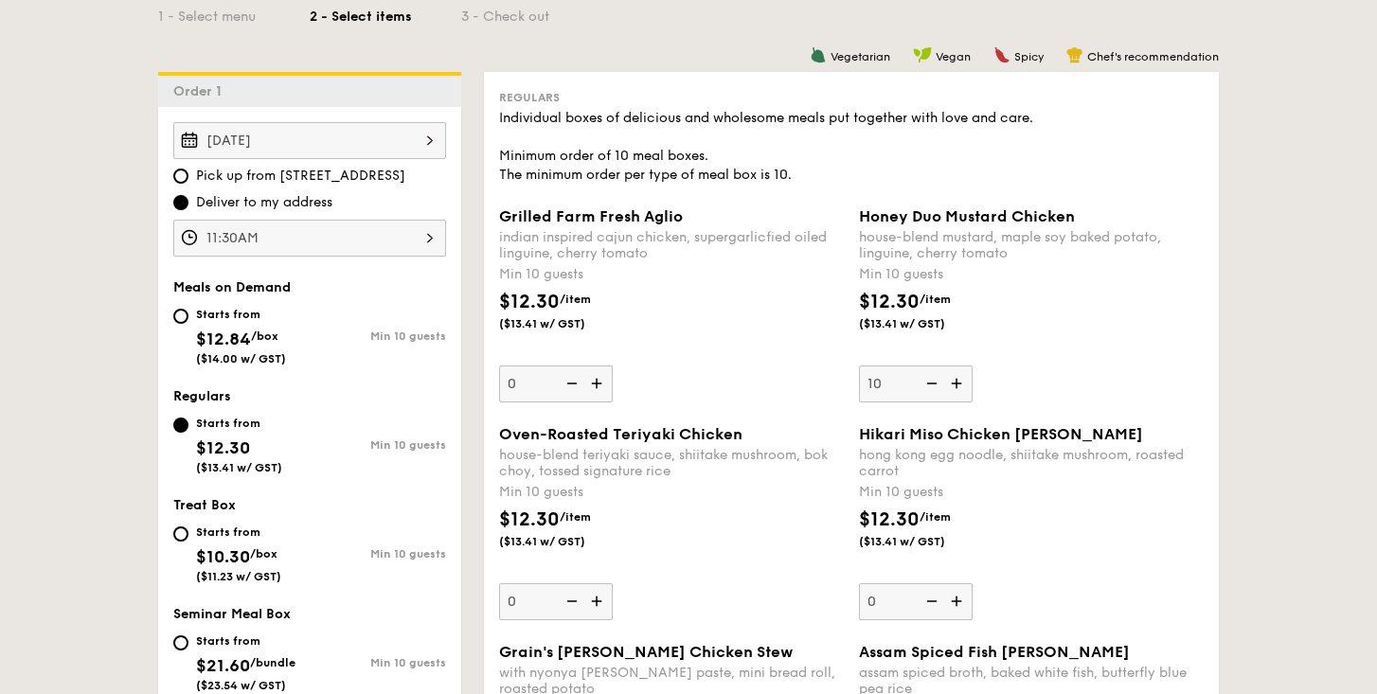
scroll to position [1152, 0]
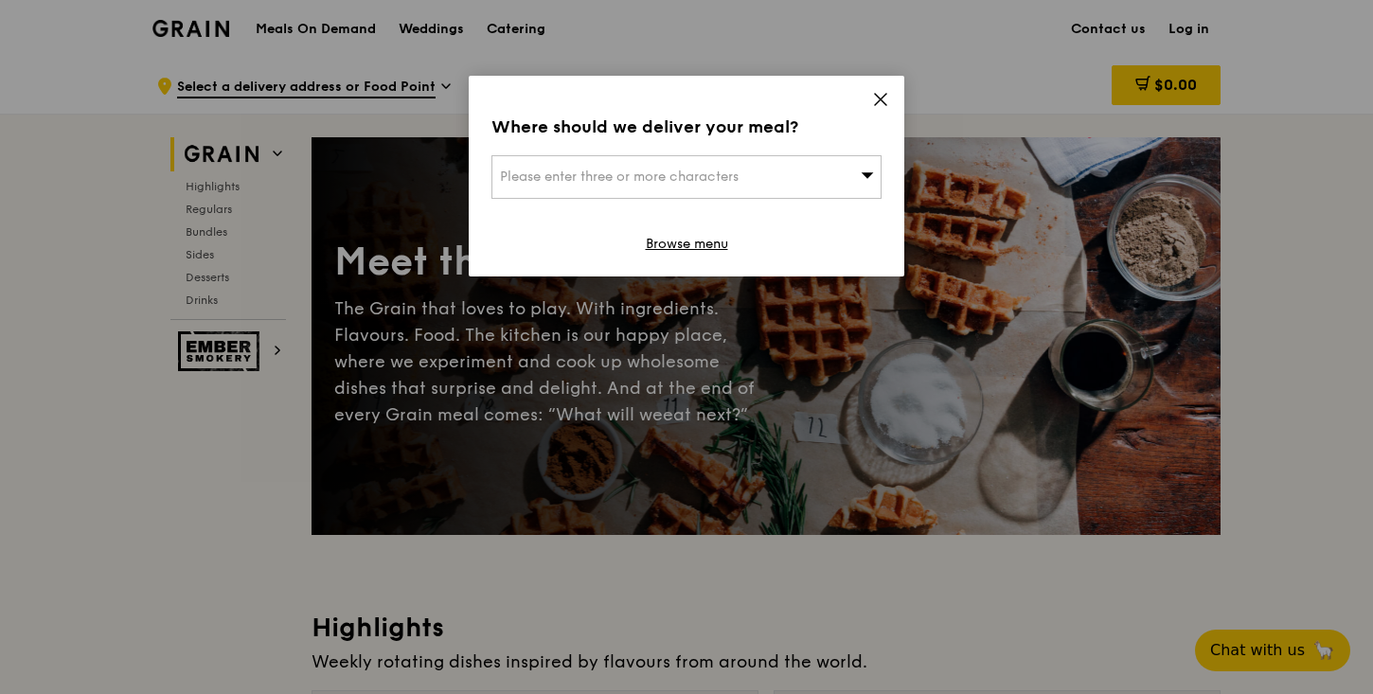
scroll to position [23, 0]
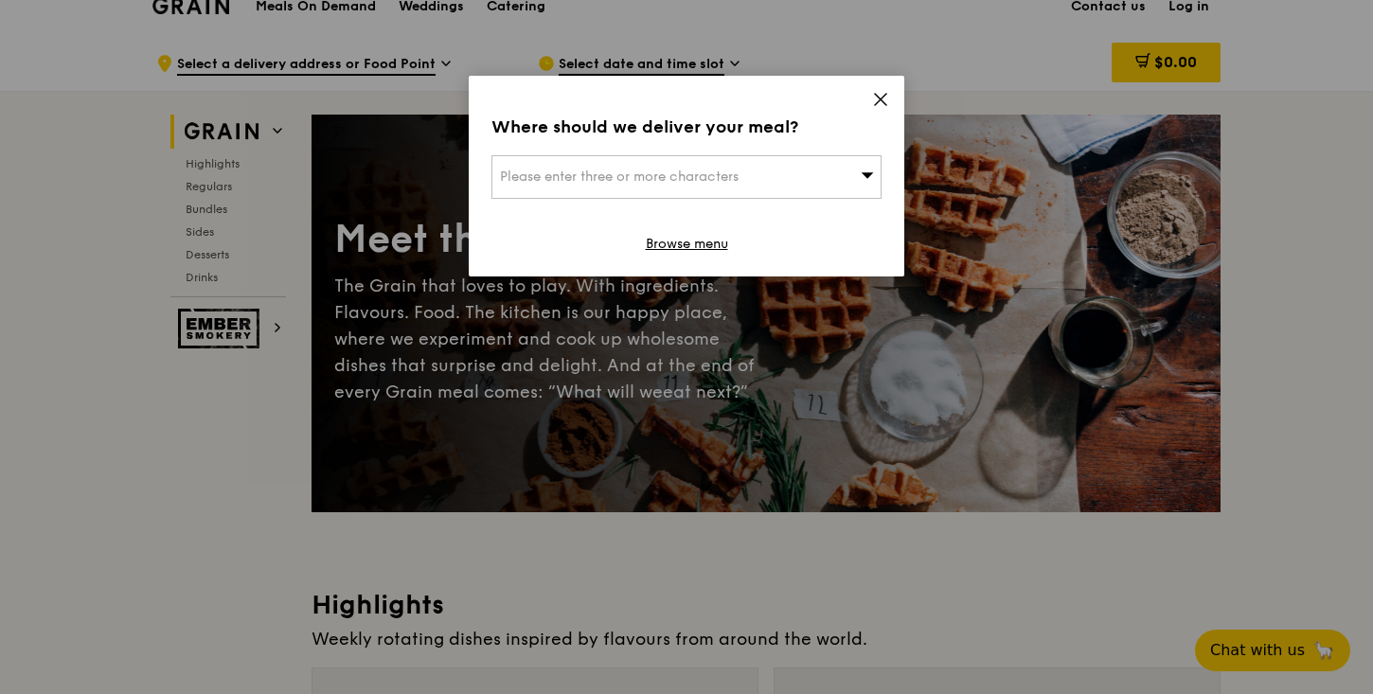
click at [880, 97] on icon at bounding box center [880, 99] width 17 height 17
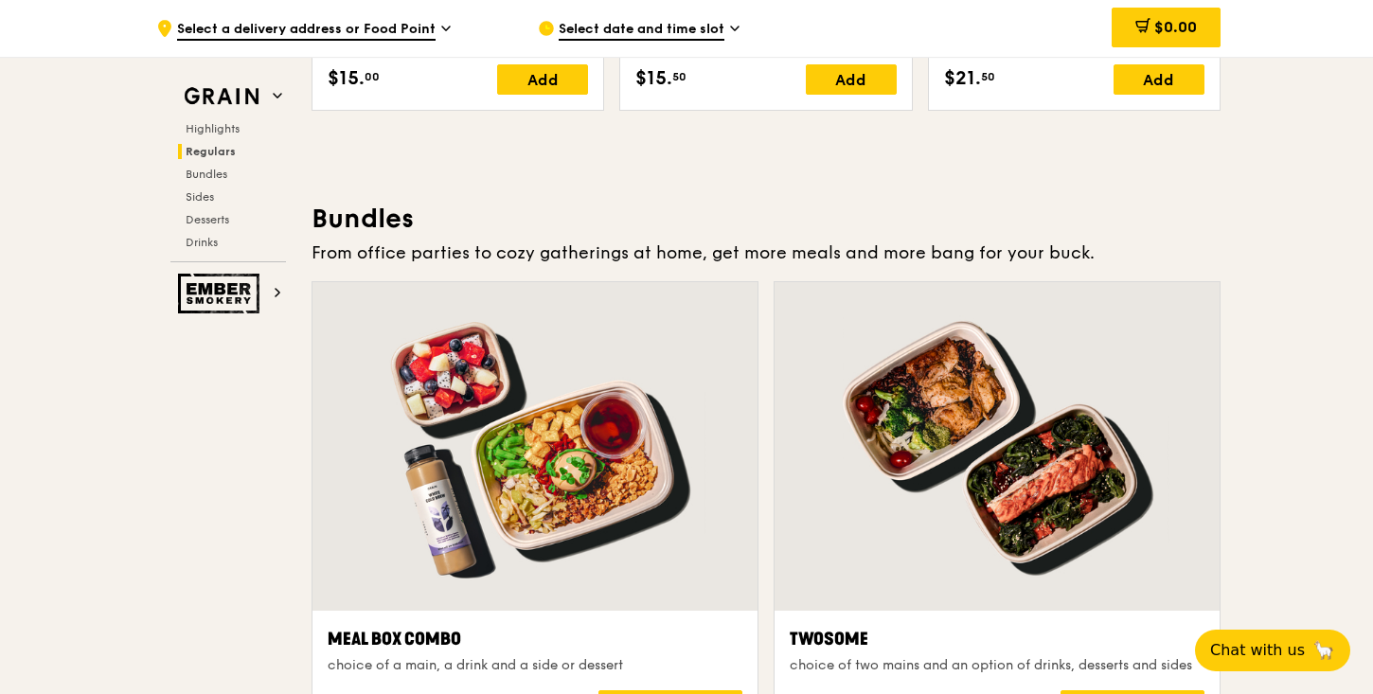
scroll to position [2795, 0]
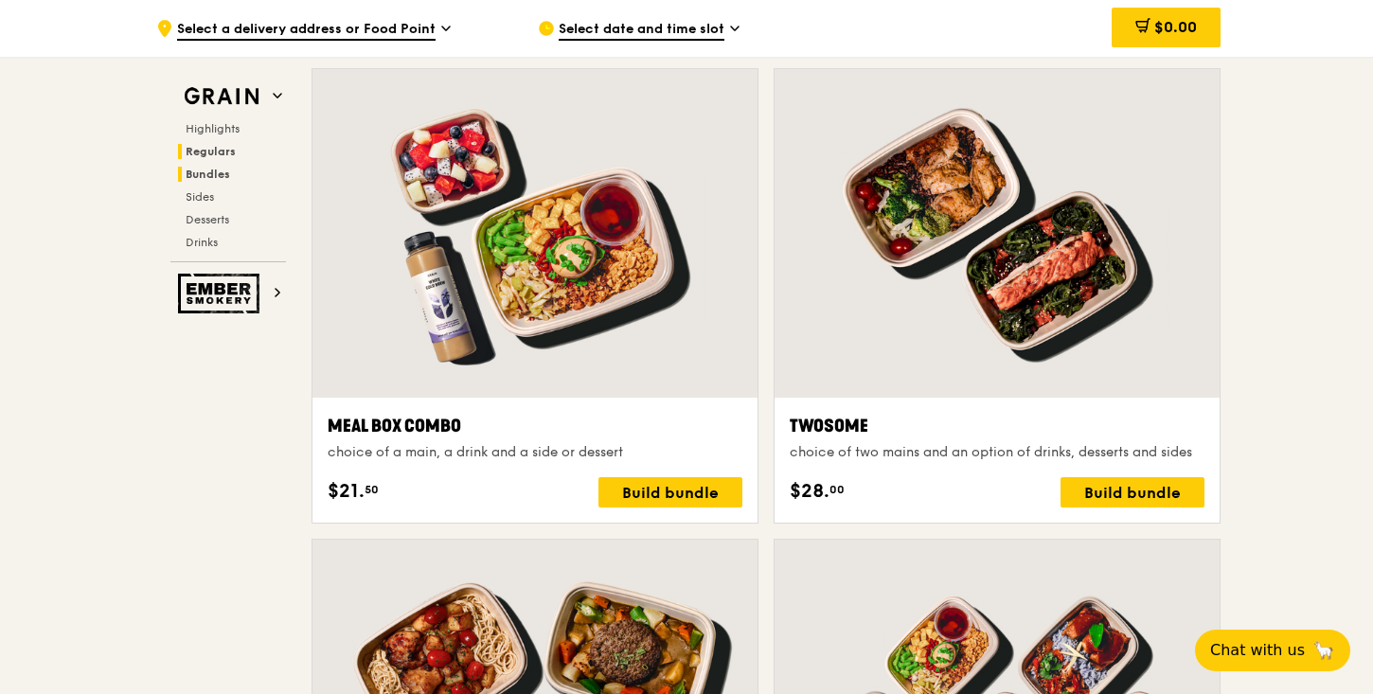
click at [227, 147] on span "Regulars" at bounding box center [211, 151] width 50 height 13
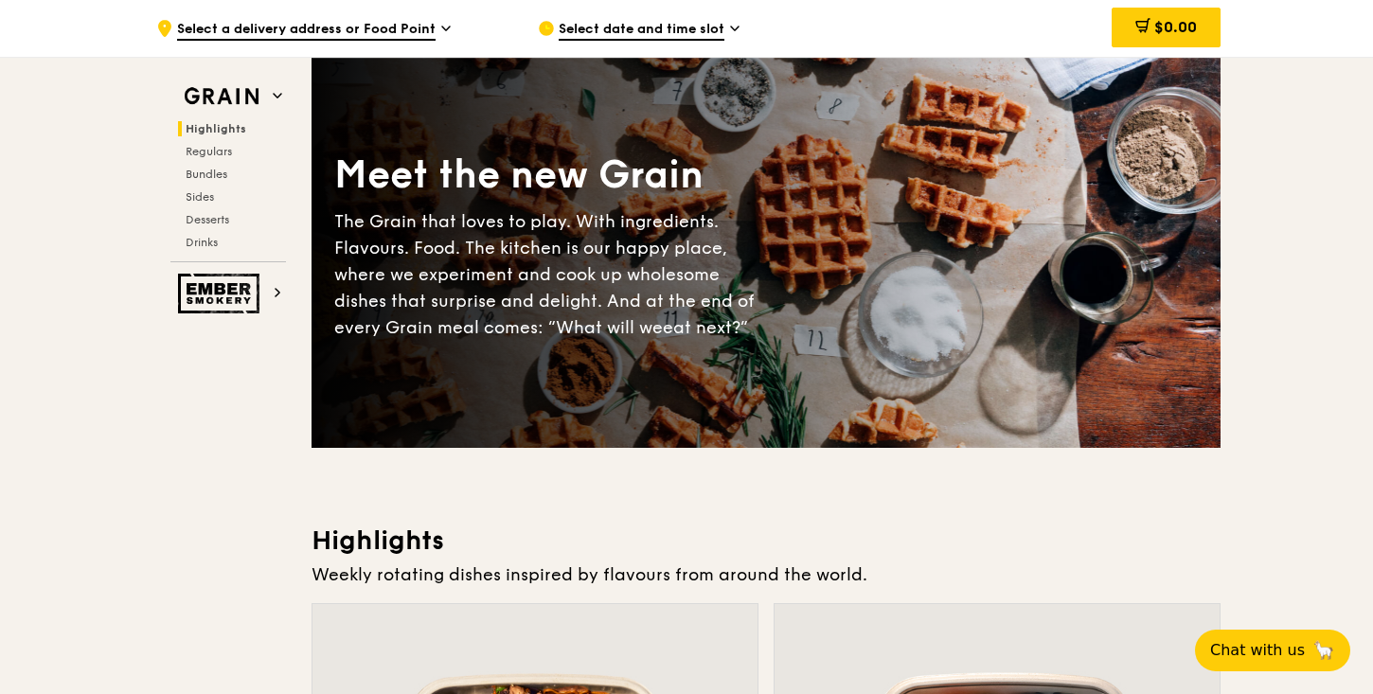
scroll to position [0, 0]
